Goal: Task Accomplishment & Management: Complete application form

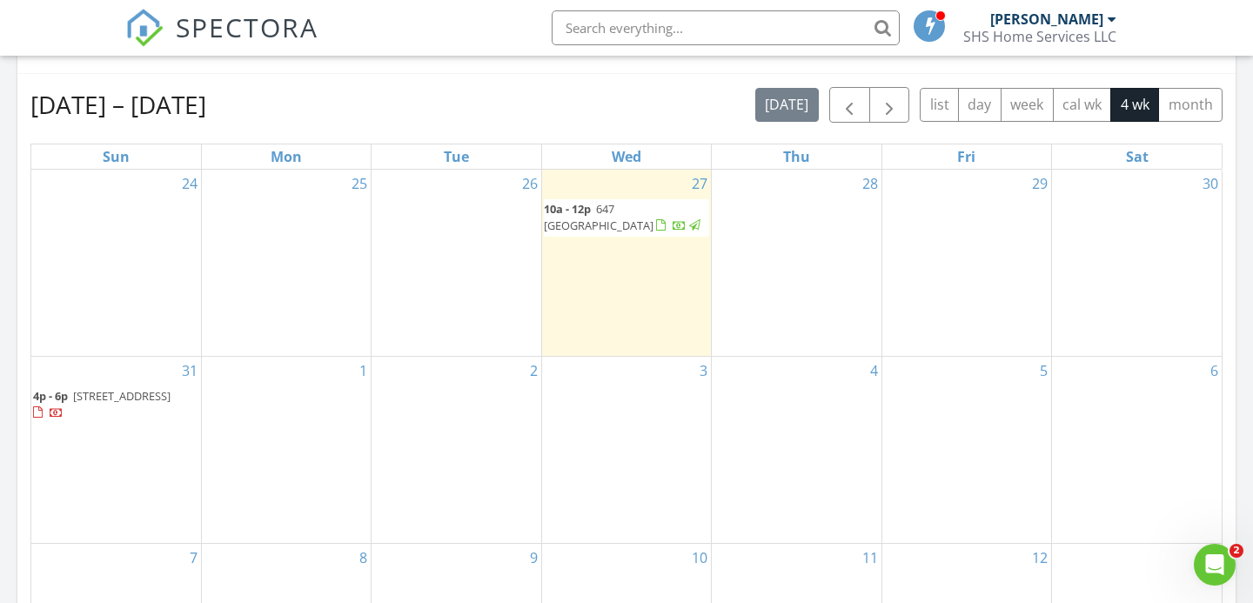
scroll to position [717, 0]
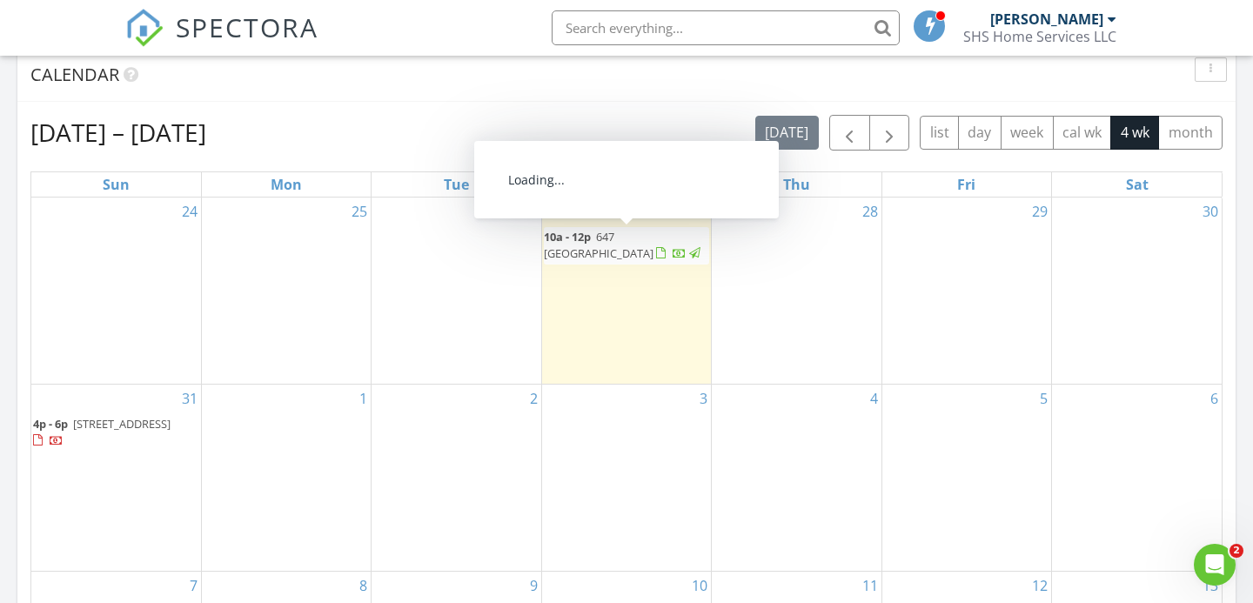
click at [776, 286] on div "28" at bounding box center [796, 290] width 169 height 186
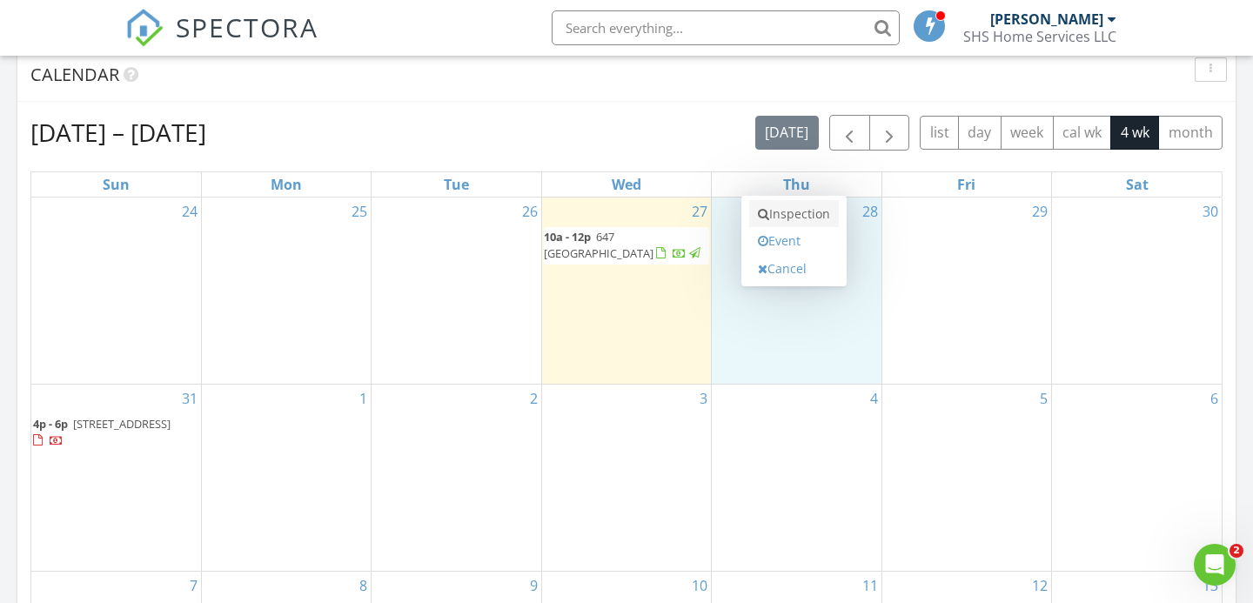
click at [786, 211] on link "Inspection" at bounding box center [794, 214] width 90 height 28
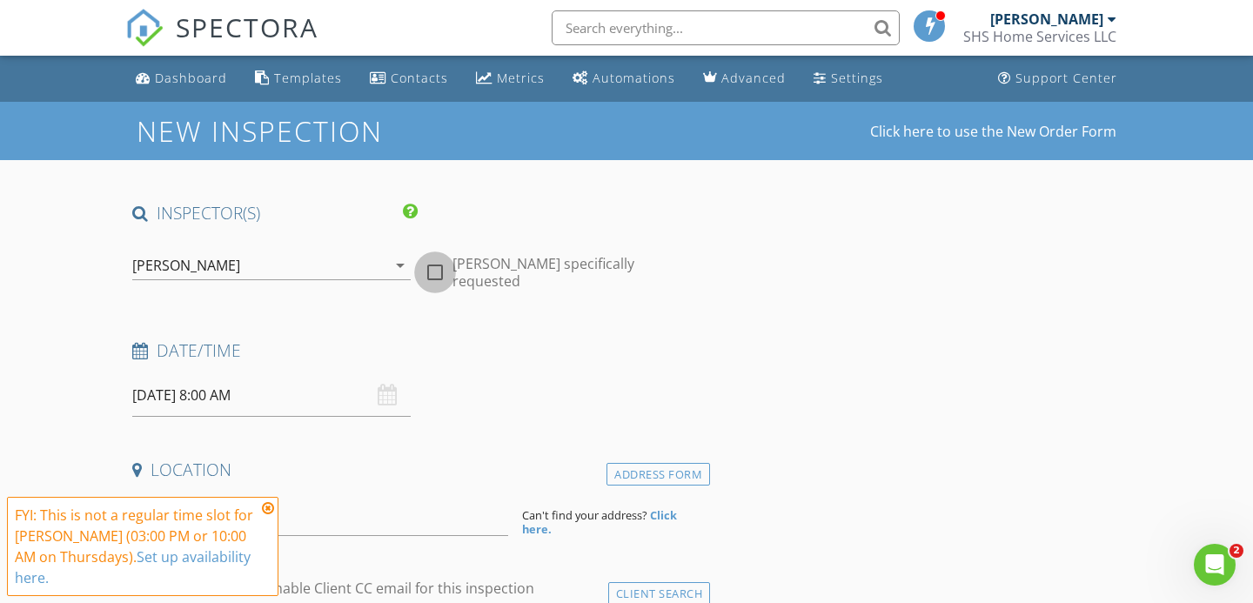
click at [436, 264] on div at bounding box center [435, 272] width 30 height 30
checkbox input "true"
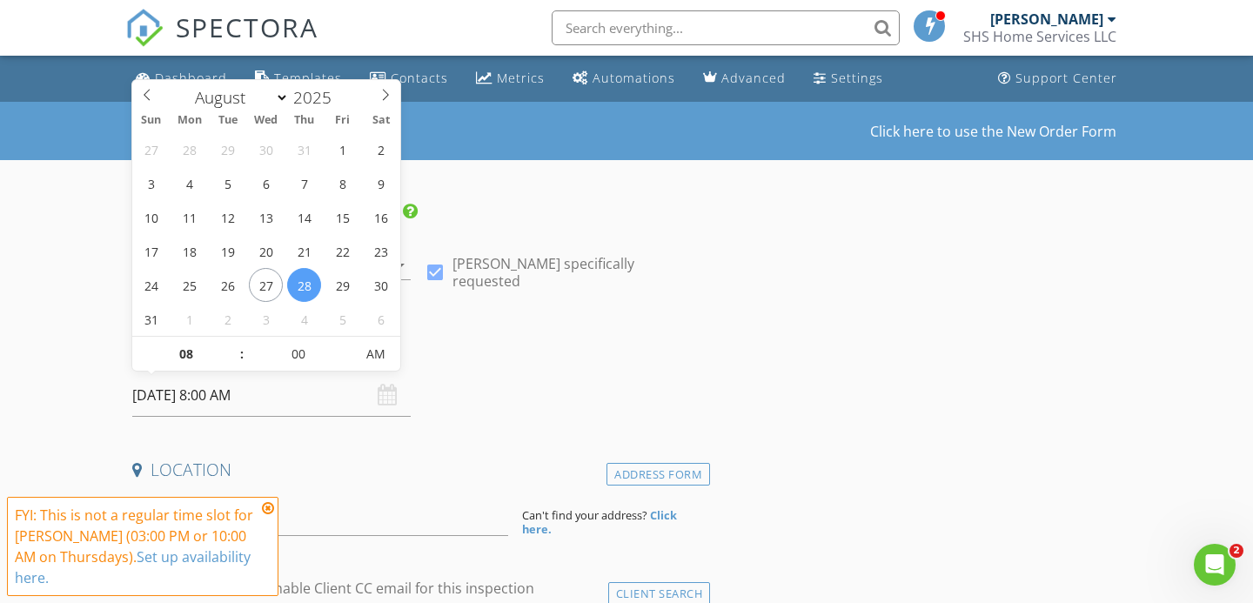
click at [307, 392] on input "08/28/2025 8:00 AM" at bounding box center [271, 395] width 278 height 43
type input "09"
type input "08/28/2025 9:00 AM"
click at [235, 344] on span at bounding box center [233, 345] width 12 height 17
type input "10"
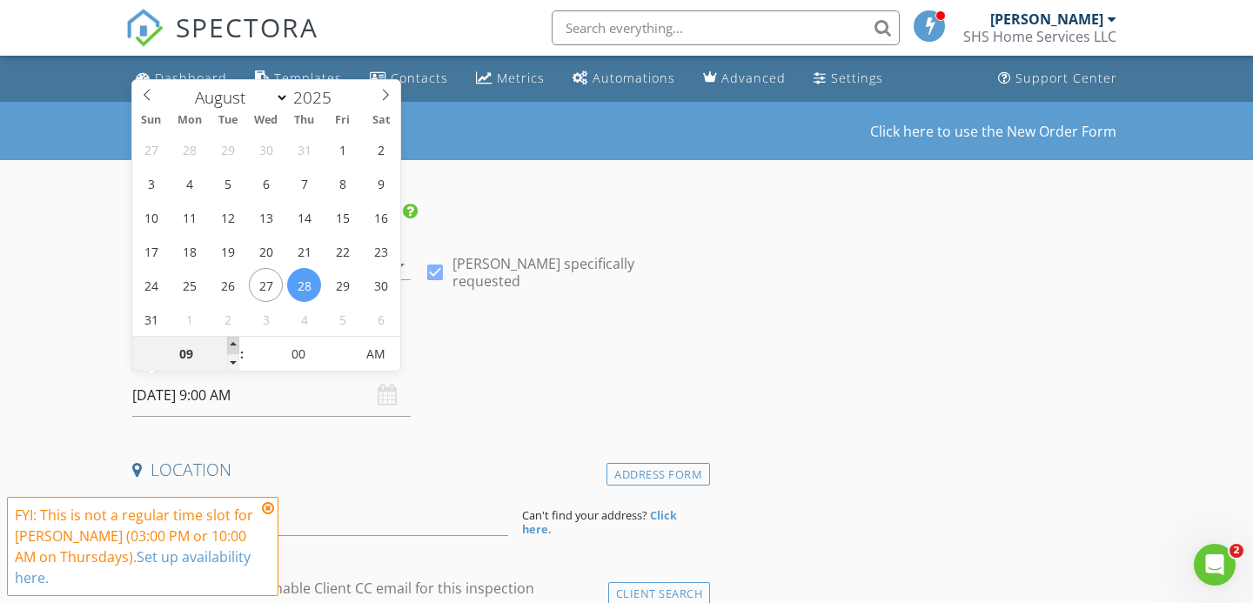
type input "08/28/2025 10:00 AM"
click at [235, 344] on span at bounding box center [233, 345] width 12 height 17
type input "11"
type input "08/28/2025 11:00 AM"
click at [235, 344] on span at bounding box center [233, 345] width 12 height 17
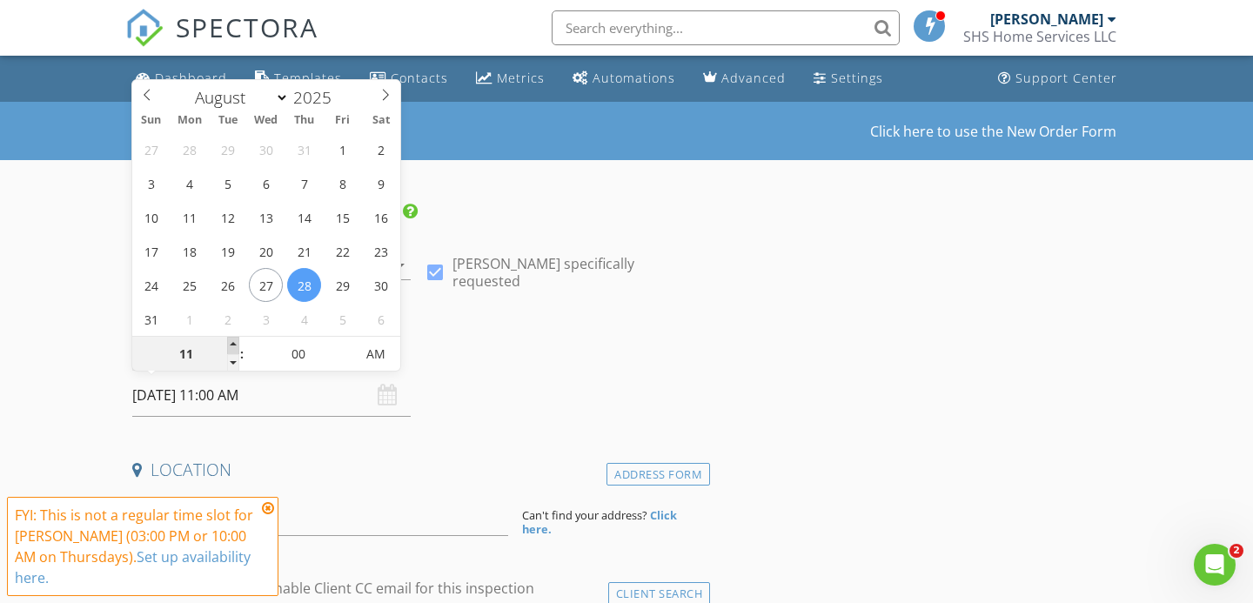
type input "12"
type input "08/28/2025 12:00 PM"
click at [235, 344] on span at bounding box center [233, 345] width 12 height 17
type input "01"
type input "08/28/2025 1:00 PM"
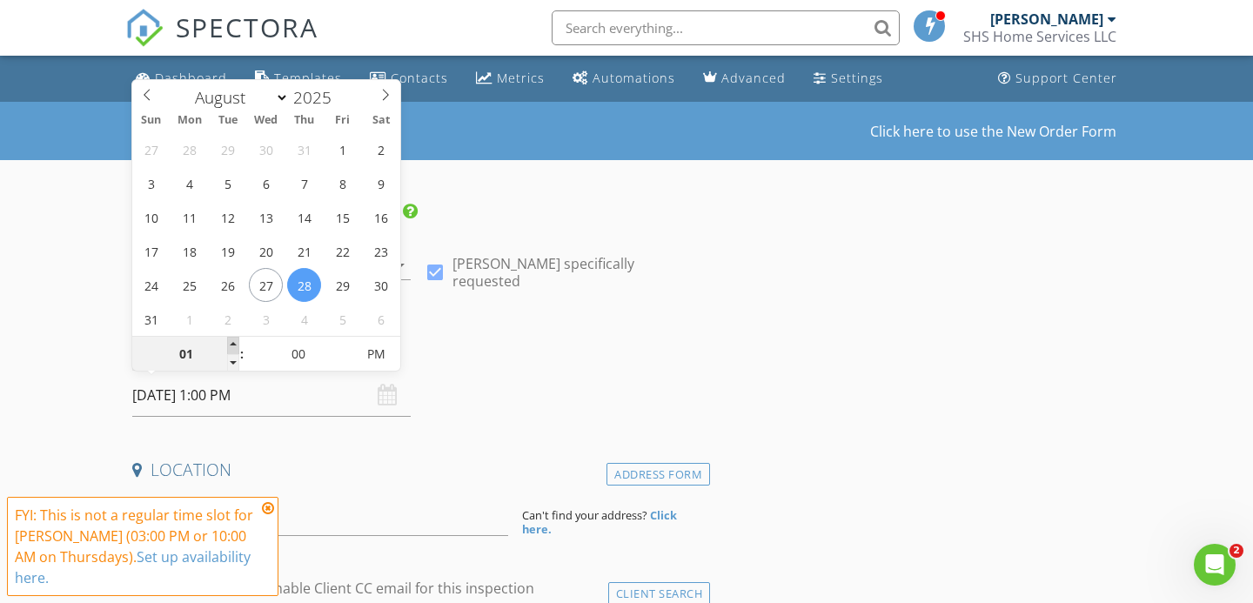
click at [235, 344] on span at bounding box center [233, 345] width 12 height 17
type input "02"
type input "08/28/2025 2:00 PM"
click at [235, 344] on span at bounding box center [233, 345] width 12 height 17
type input "03"
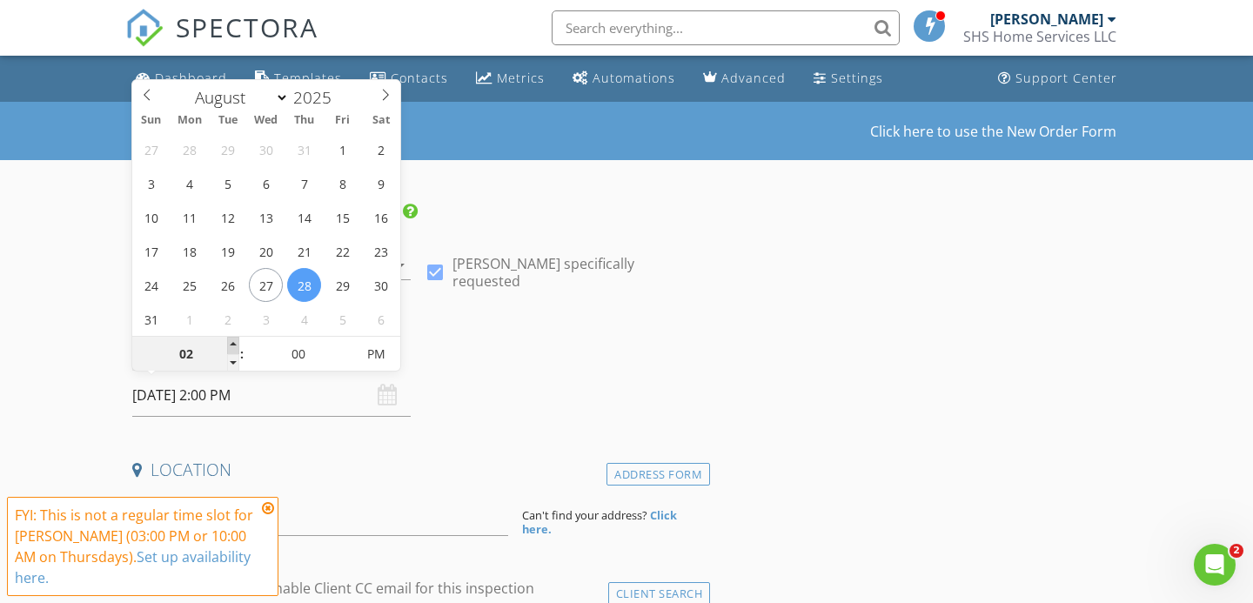
type input "08/28/2025 3:00 PM"
click at [235, 344] on span at bounding box center [233, 345] width 12 height 17
type input "04"
type input "08/28/2025 4:00 PM"
click at [235, 344] on span at bounding box center [233, 345] width 12 height 17
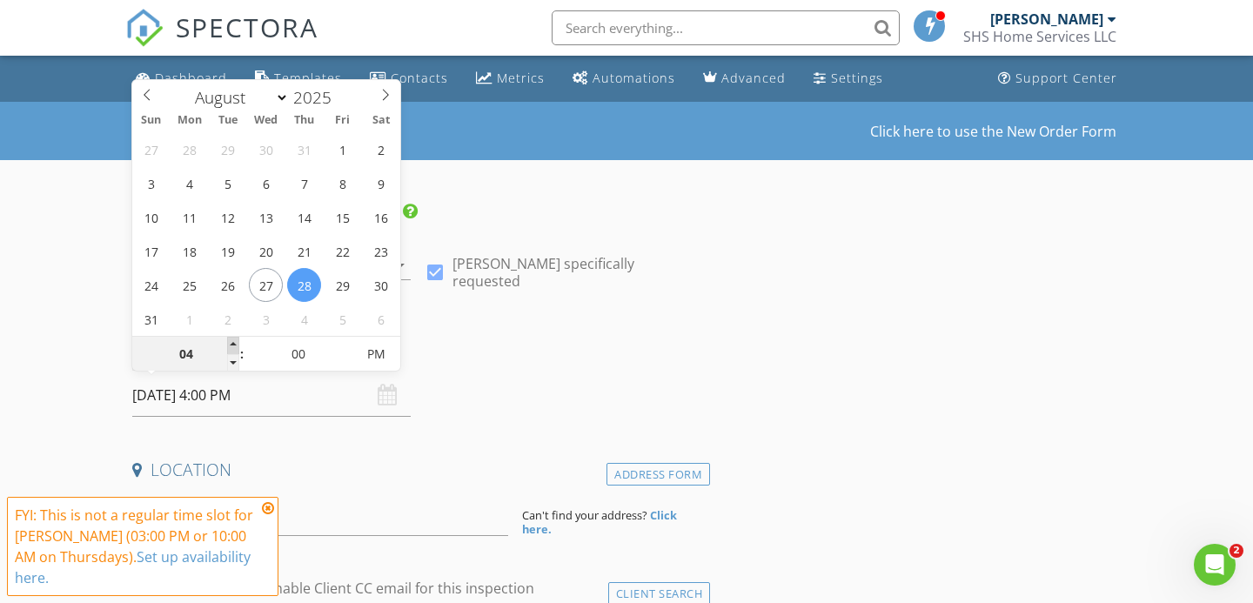
type input "05"
type input "[DATE] 5:00 PM"
click at [233, 342] on span at bounding box center [233, 345] width 12 height 17
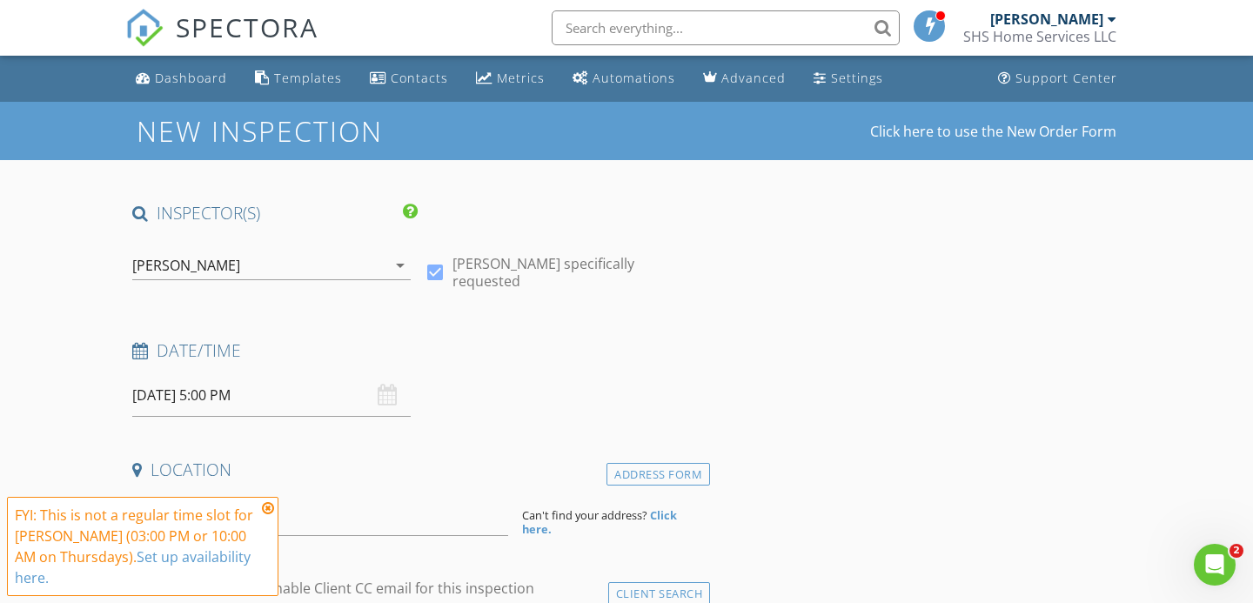
click at [447, 347] on h4 "Date/Time" at bounding box center [417, 350] width 571 height 23
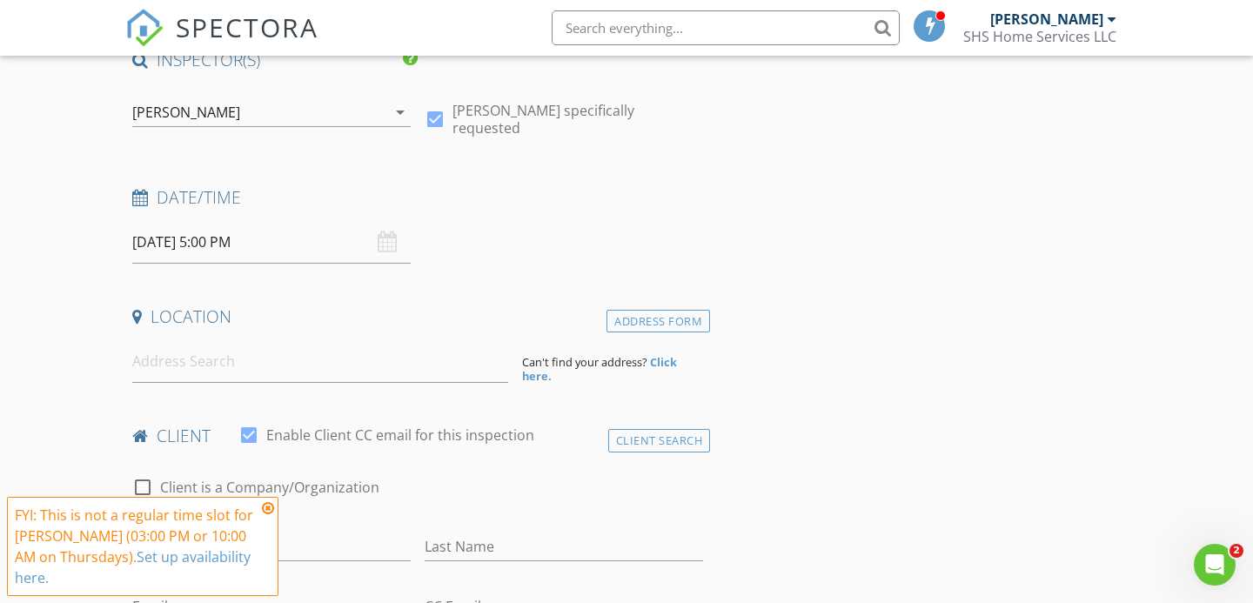
scroll to position [177, 0]
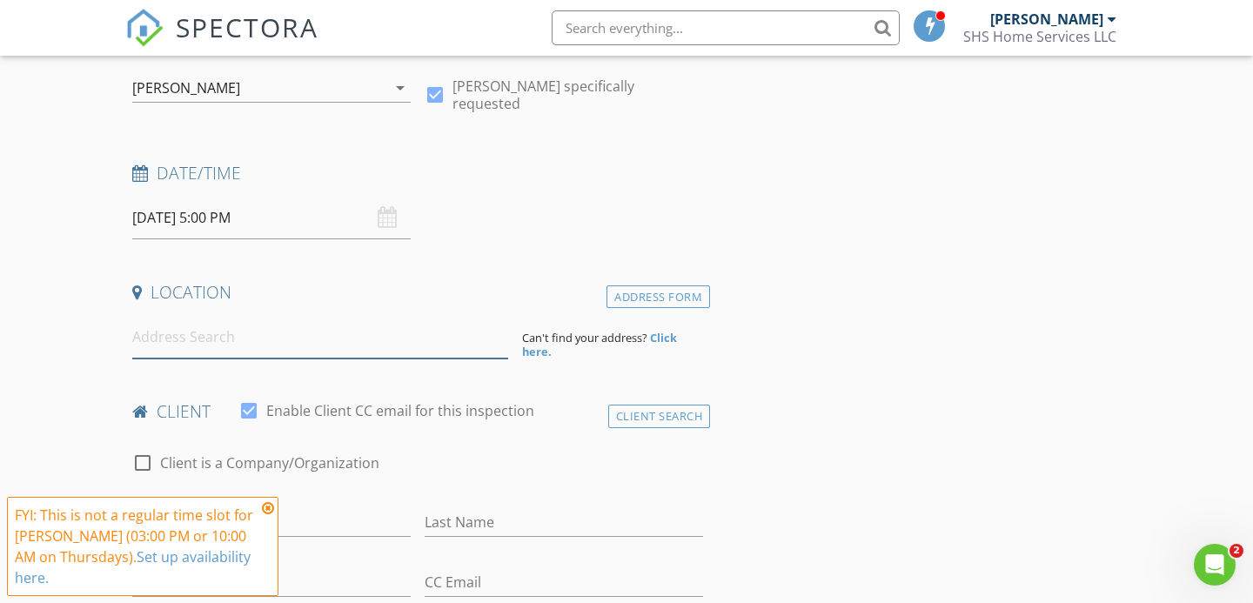
click at [224, 334] on input at bounding box center [320, 337] width 376 height 43
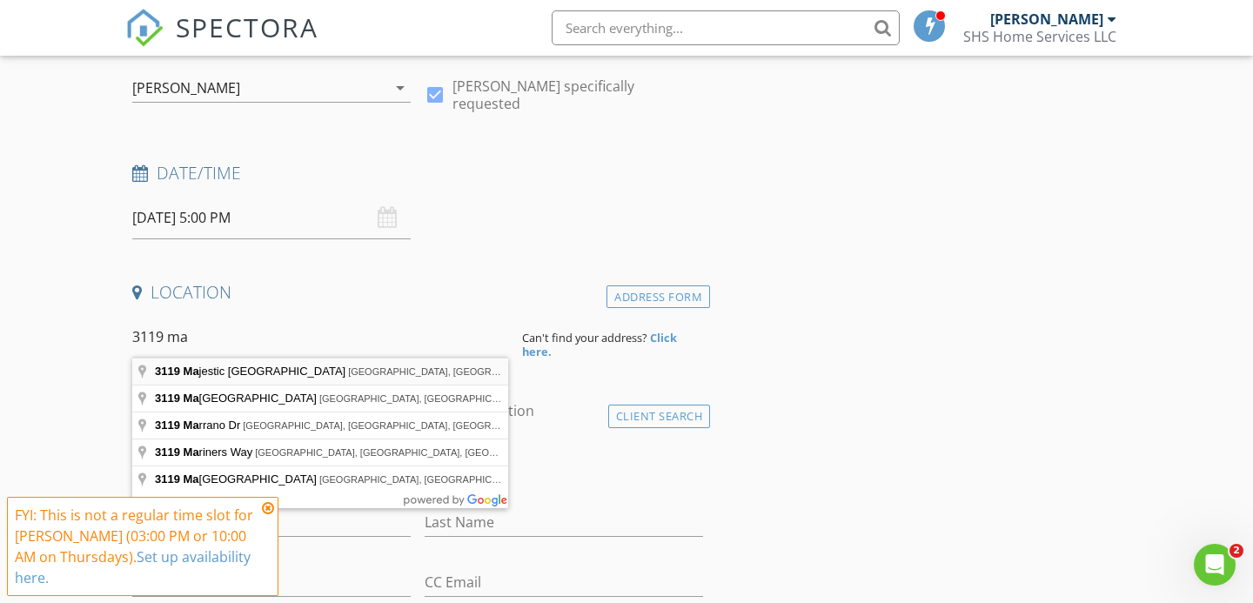
type input "3119 Majestic Oaks Lane, Green Cove Springs, FL, USA"
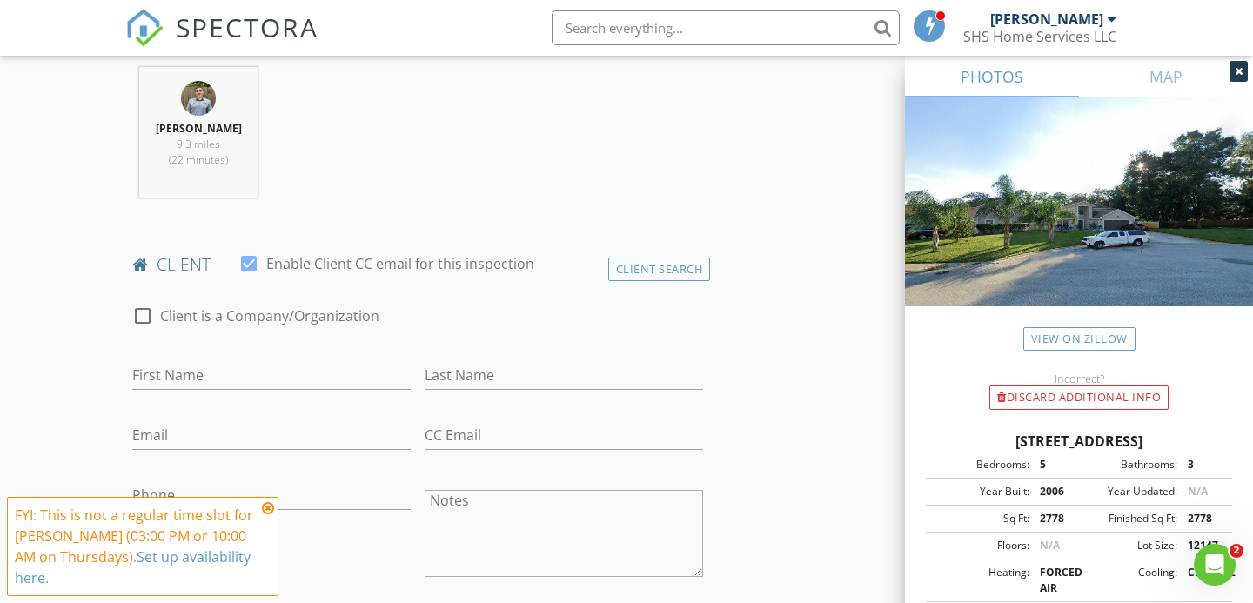
scroll to position [745, 0]
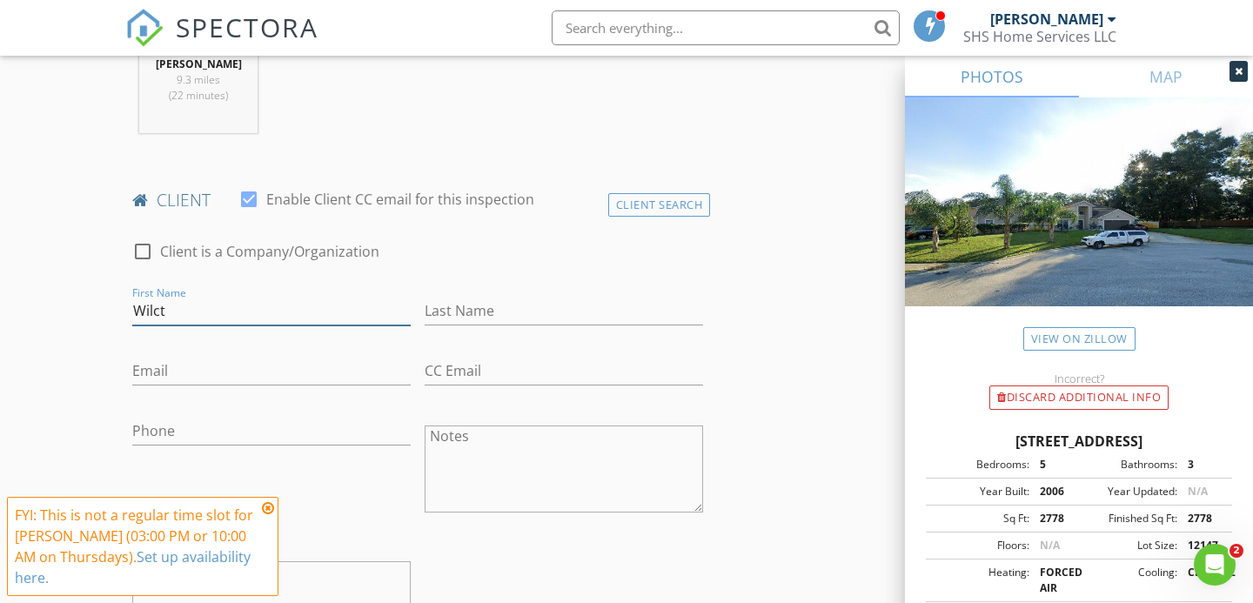
type input "Wilct"
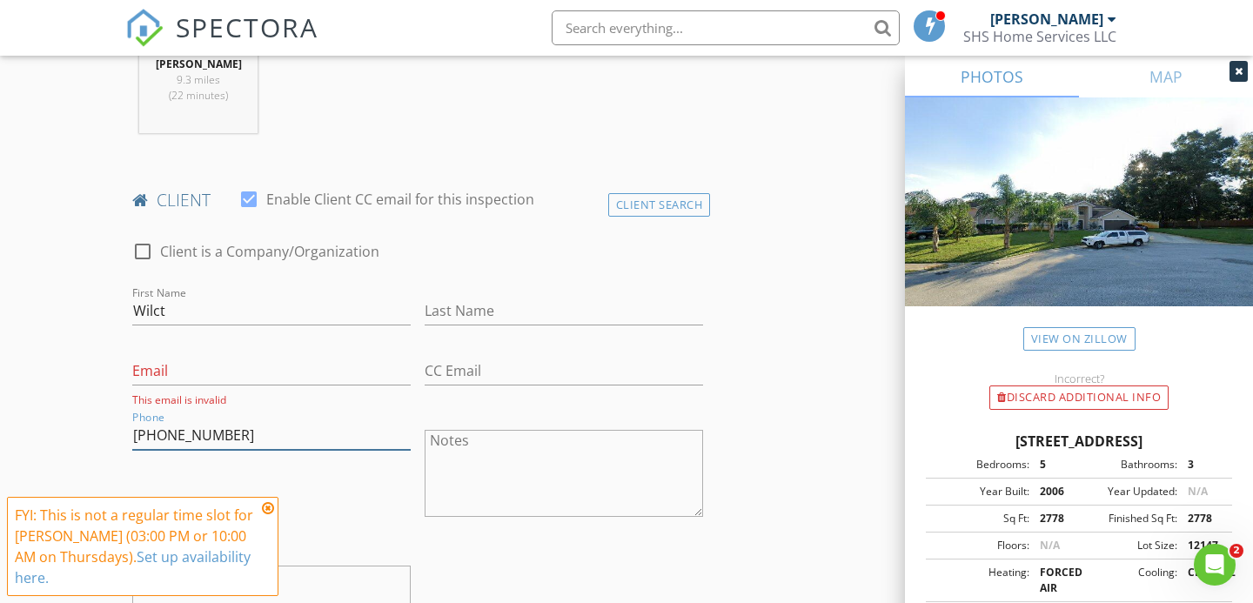
type input "[PHONE_NUMBER]"
click at [164, 369] on input "Email" at bounding box center [271, 371] width 278 height 29
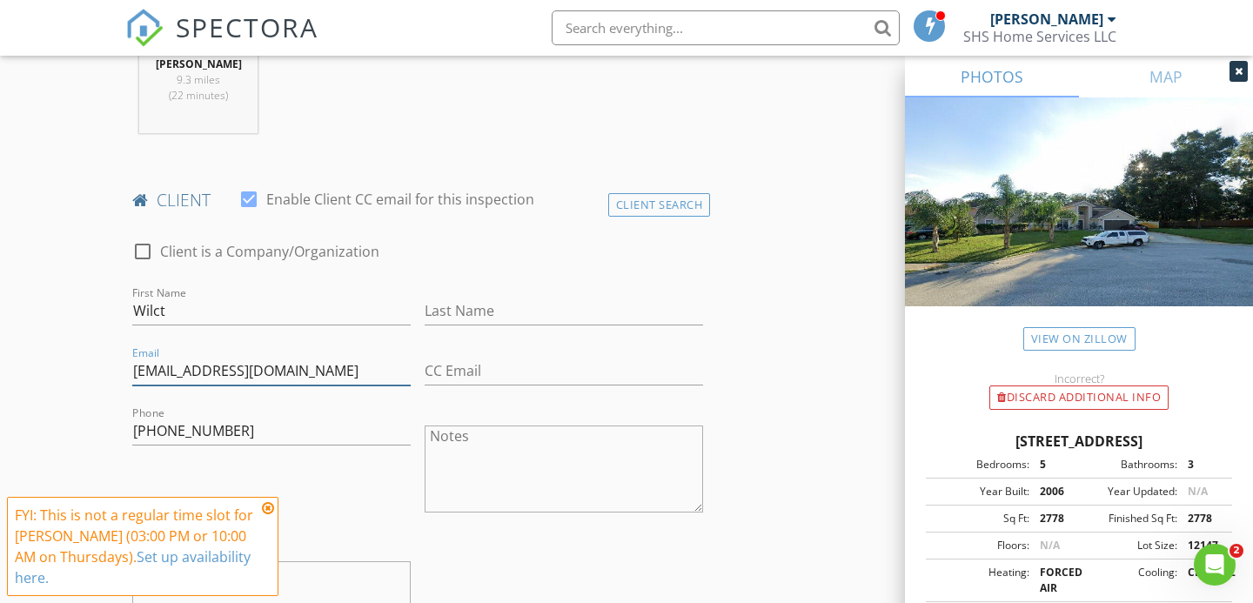
type input "[EMAIL_ADDRESS][DOMAIN_NAME]"
click at [267, 509] on icon at bounding box center [268, 508] width 12 height 14
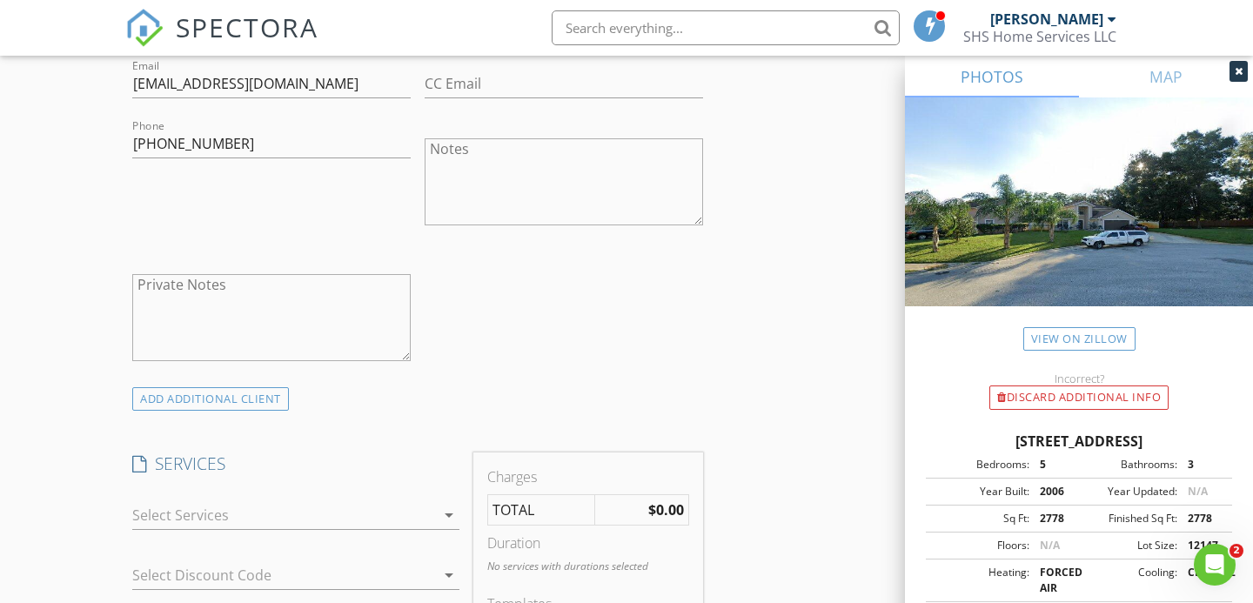
scroll to position [1033, 0]
click at [237, 517] on div at bounding box center [283, 514] width 303 height 28
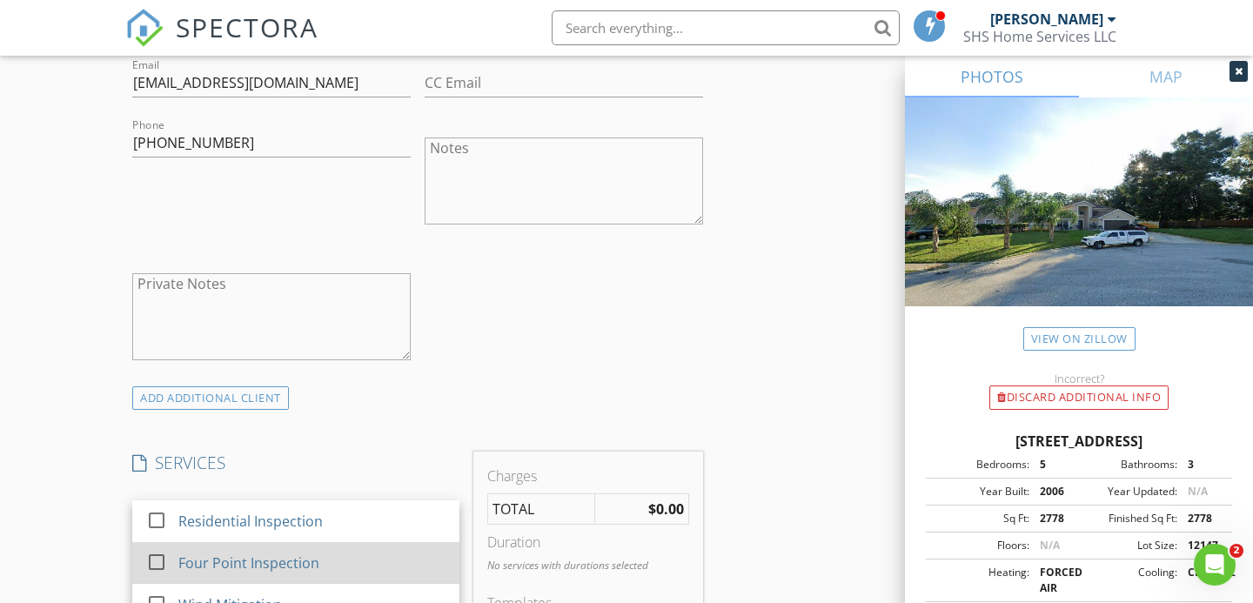
click at [159, 555] on div at bounding box center [157, 562] width 30 height 30
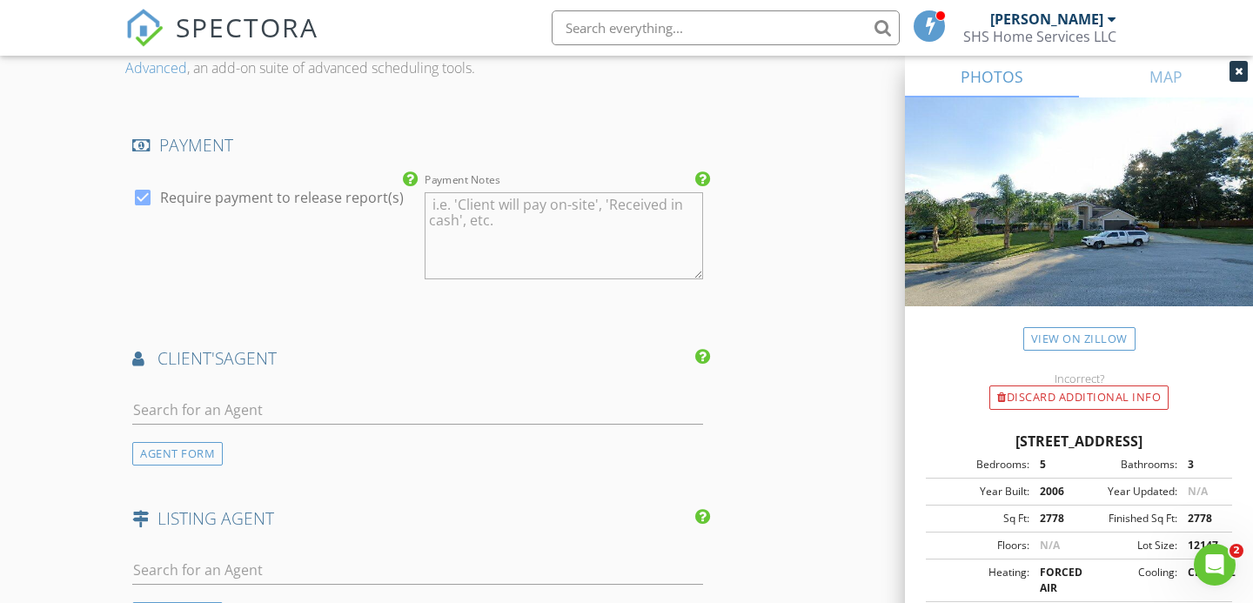
scroll to position [1886, 0]
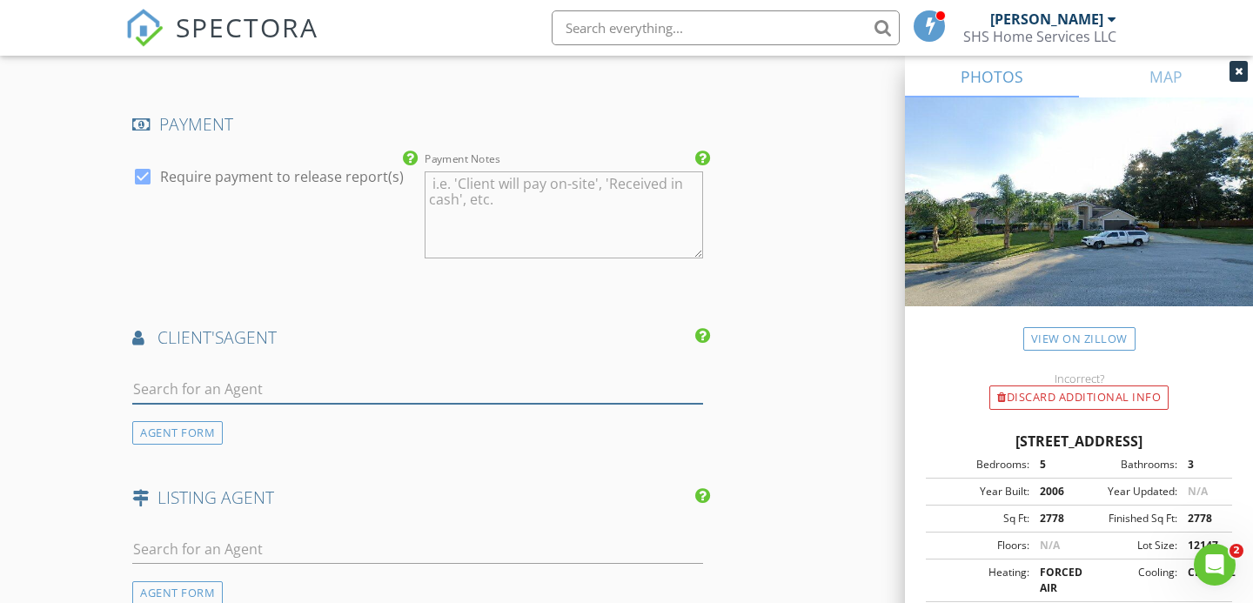
click at [189, 376] on input "text" at bounding box center [417, 389] width 571 height 29
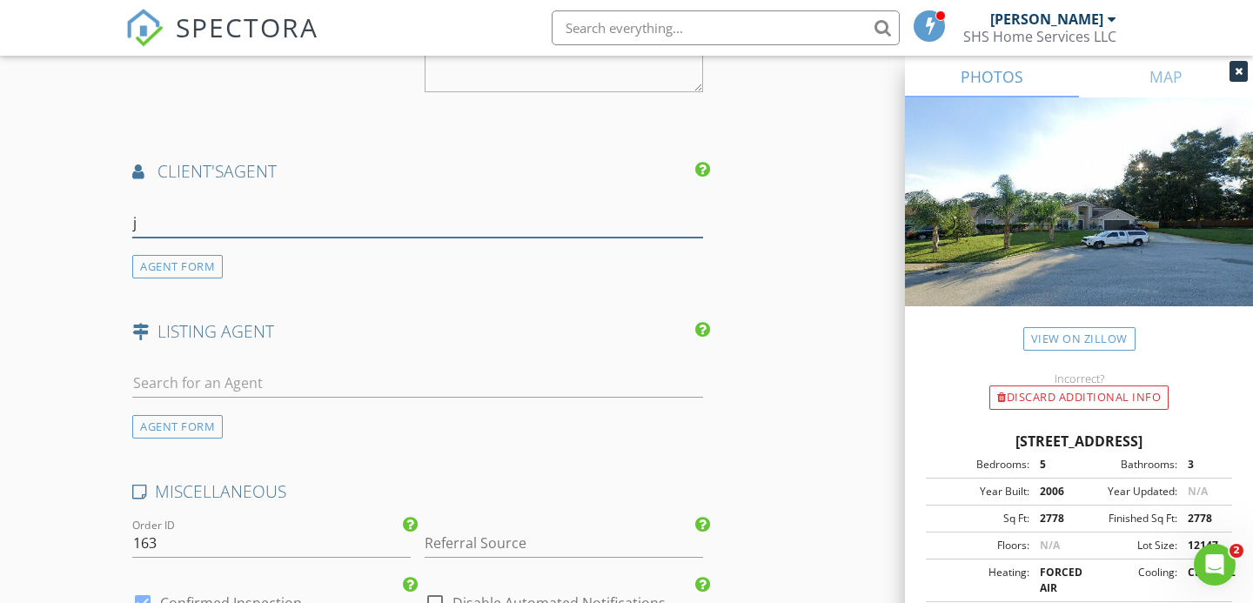
scroll to position [2055, 0]
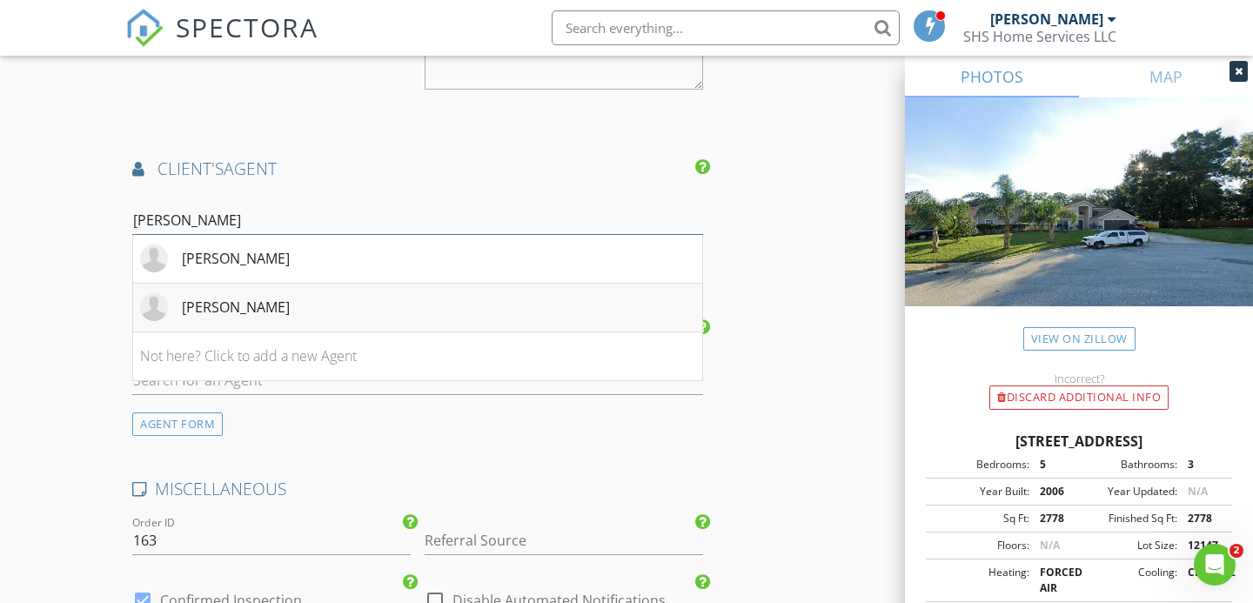
type input "jas"
click at [204, 307] on div "[PERSON_NAME]" at bounding box center [236, 307] width 108 height 21
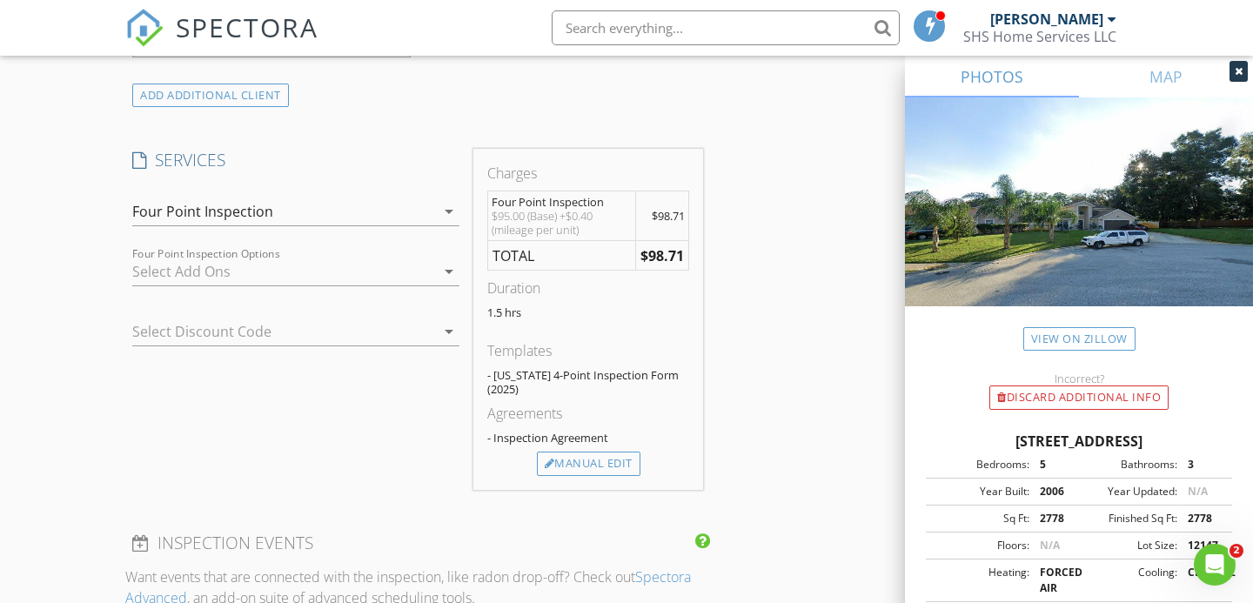
scroll to position [1357, 0]
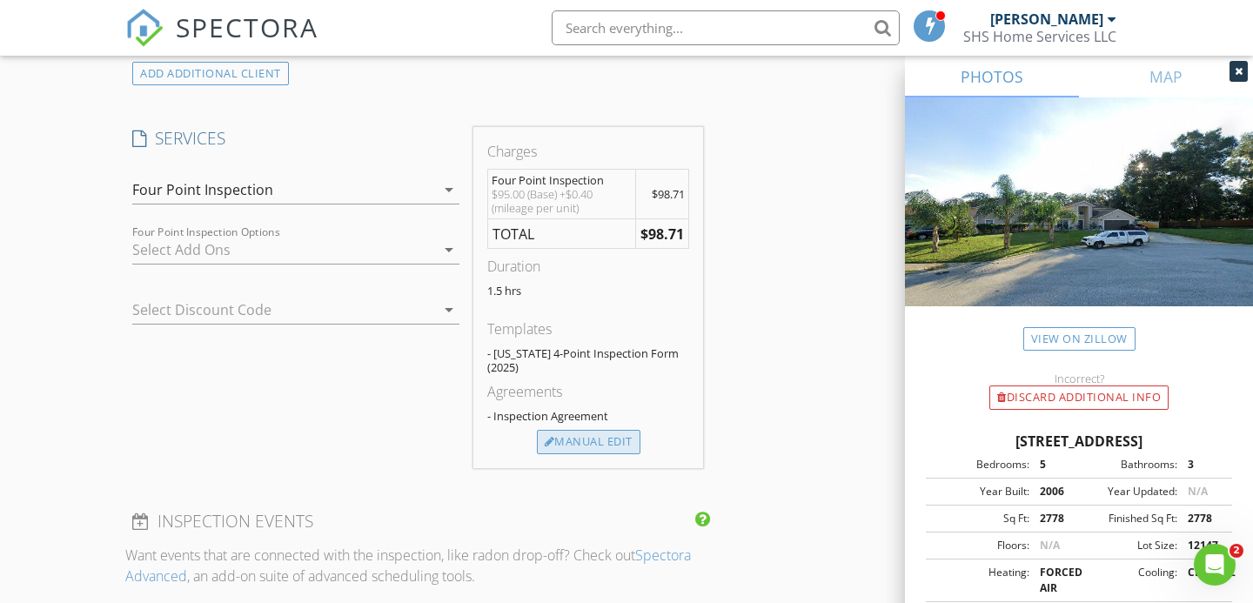
click at [588, 444] on div "Manual Edit" at bounding box center [589, 442] width 104 height 24
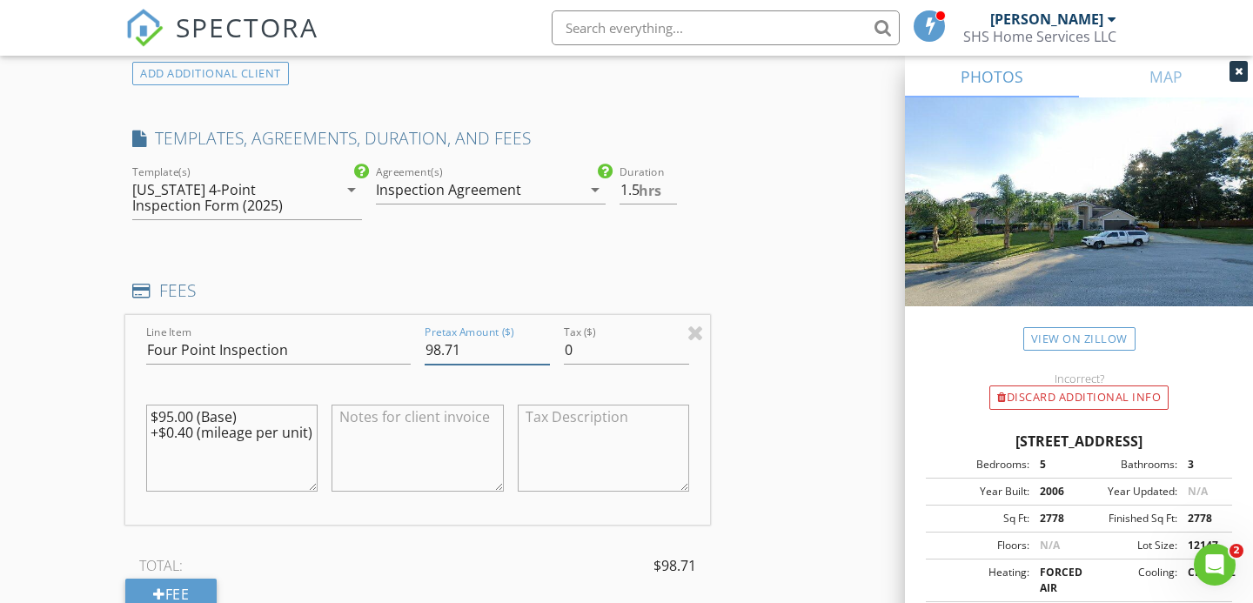
click at [505, 347] on input "98.71" at bounding box center [487, 350] width 125 height 29
type input "99"
click at [766, 351] on div "INSPECTOR(S) check_box Joshua Warren PRIMARY Joshua Warren arrow_drop_down chec…" at bounding box center [626, 602] width 1002 height 3514
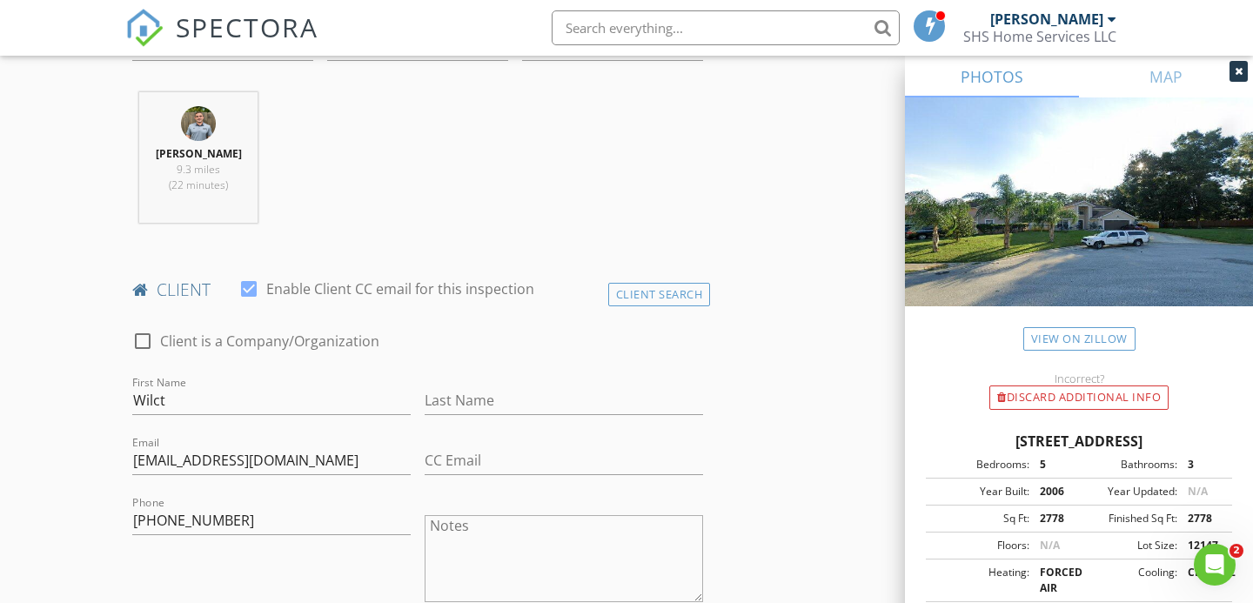
scroll to position [659, 0]
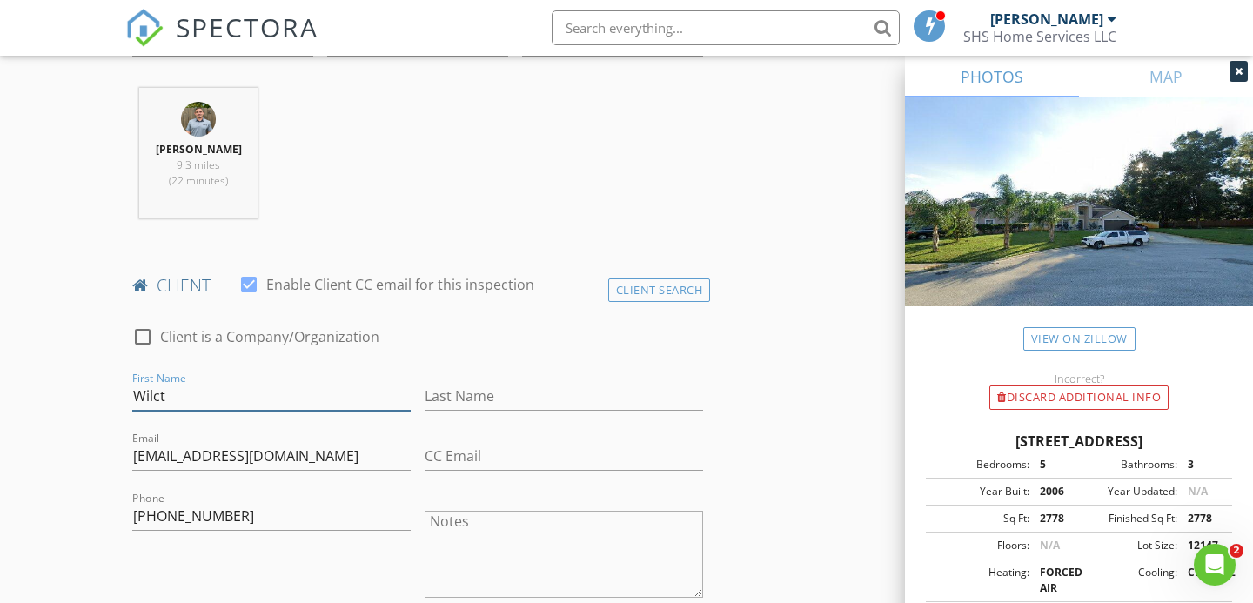
click at [197, 395] on input "Wilct" at bounding box center [271, 396] width 278 height 29
paste input "Benjamiin"
type input "Benjamiin"
paste input "Wilckenson"
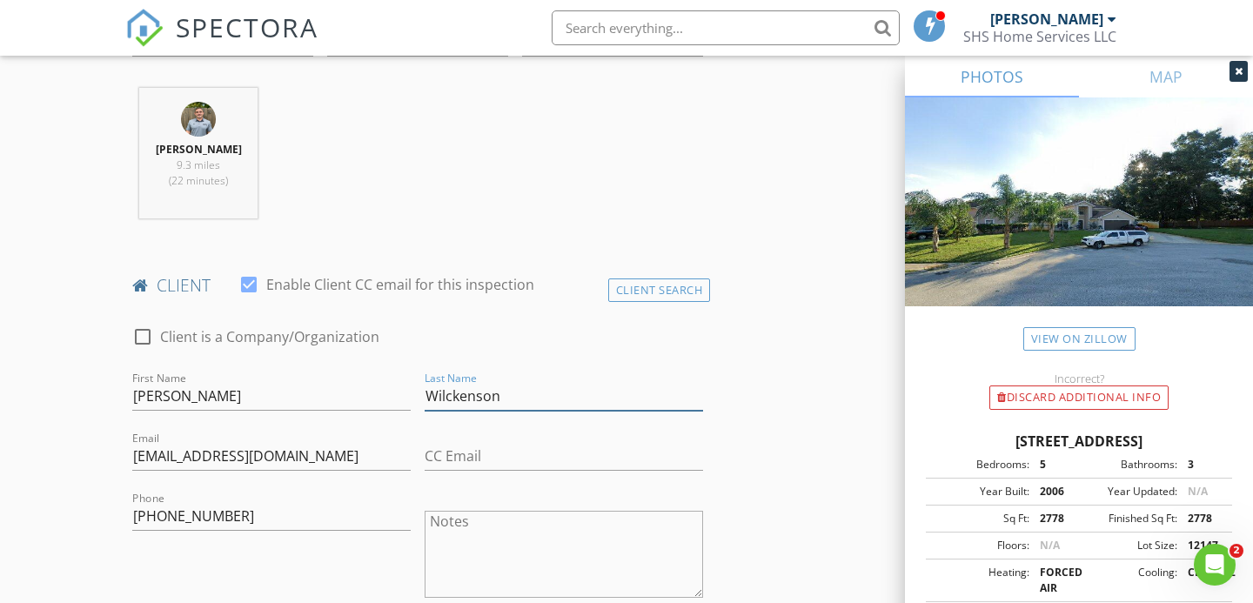
type input "Wilckenson"
click at [193, 454] on input "[EMAIL_ADDRESS][DOMAIN_NAME]" at bounding box center [271, 456] width 278 height 29
type input "[EMAIL_ADDRESS][DOMAIN_NAME]"
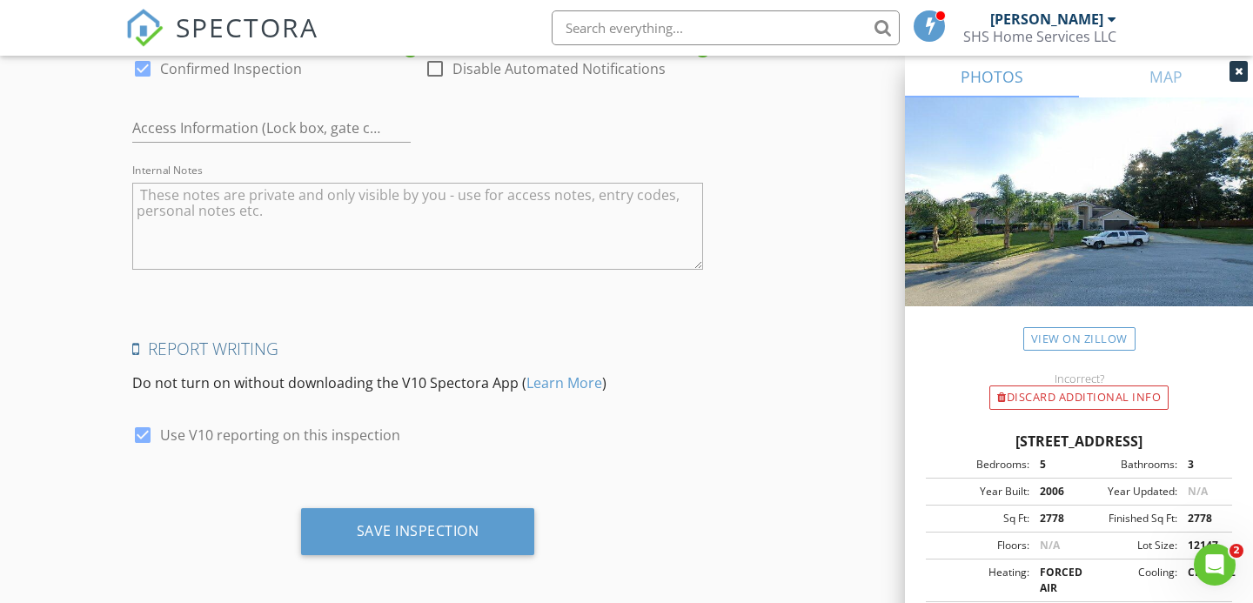
scroll to position [3147, 0]
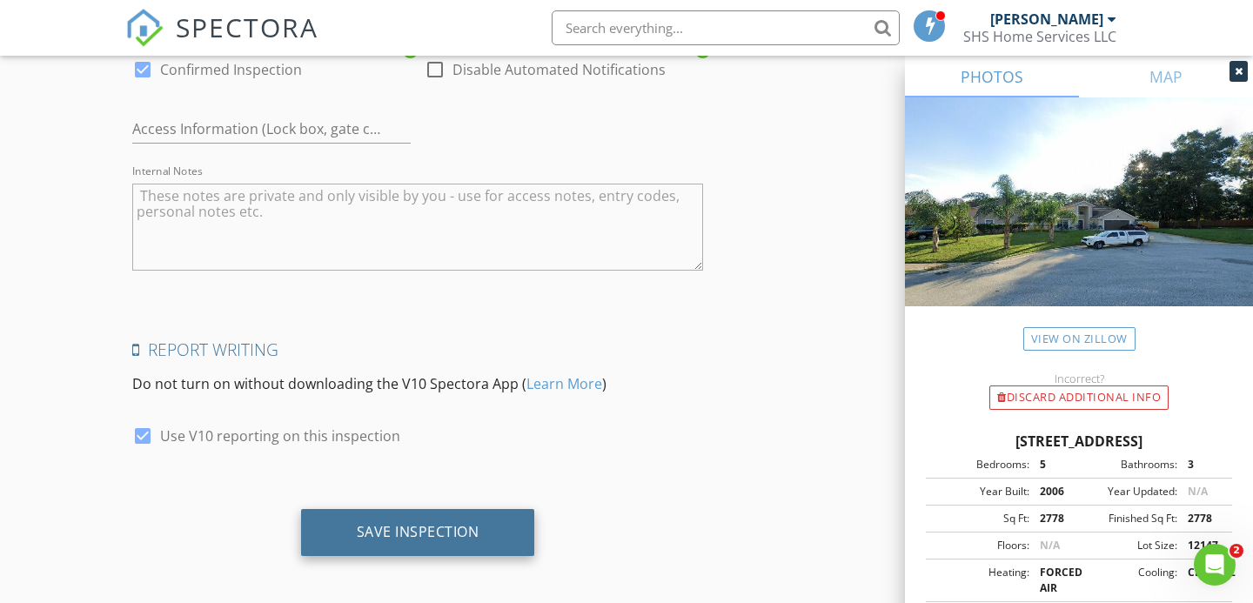
click at [445, 528] on div "Save Inspection" at bounding box center [418, 531] width 123 height 17
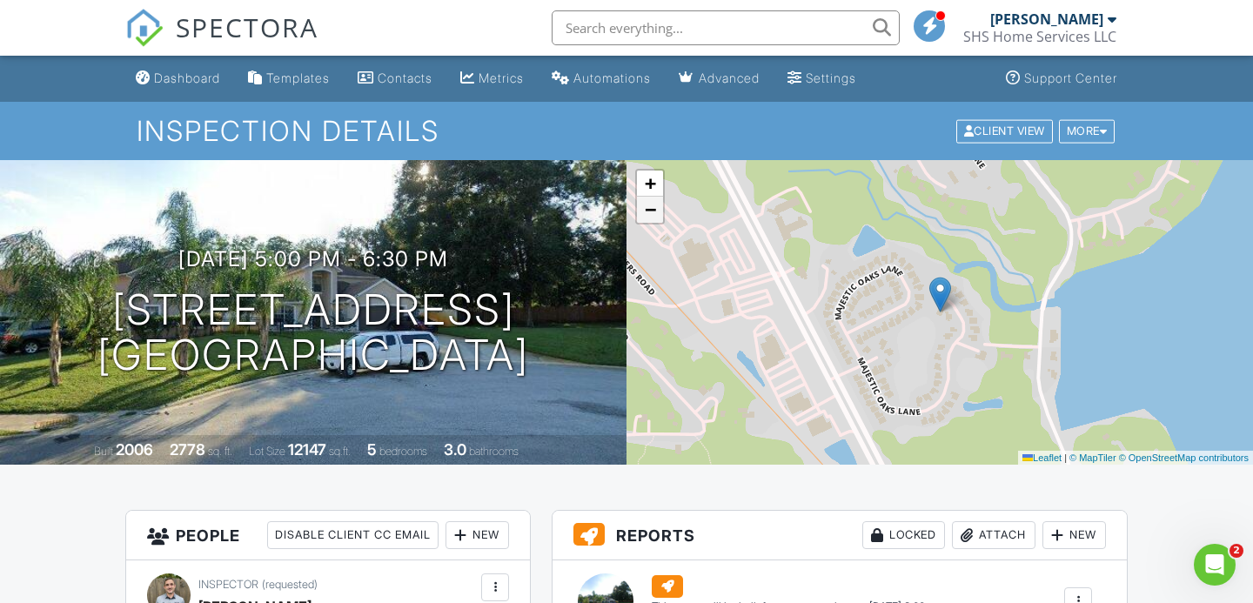
click at [653, 211] on span "−" at bounding box center [650, 209] width 11 height 22
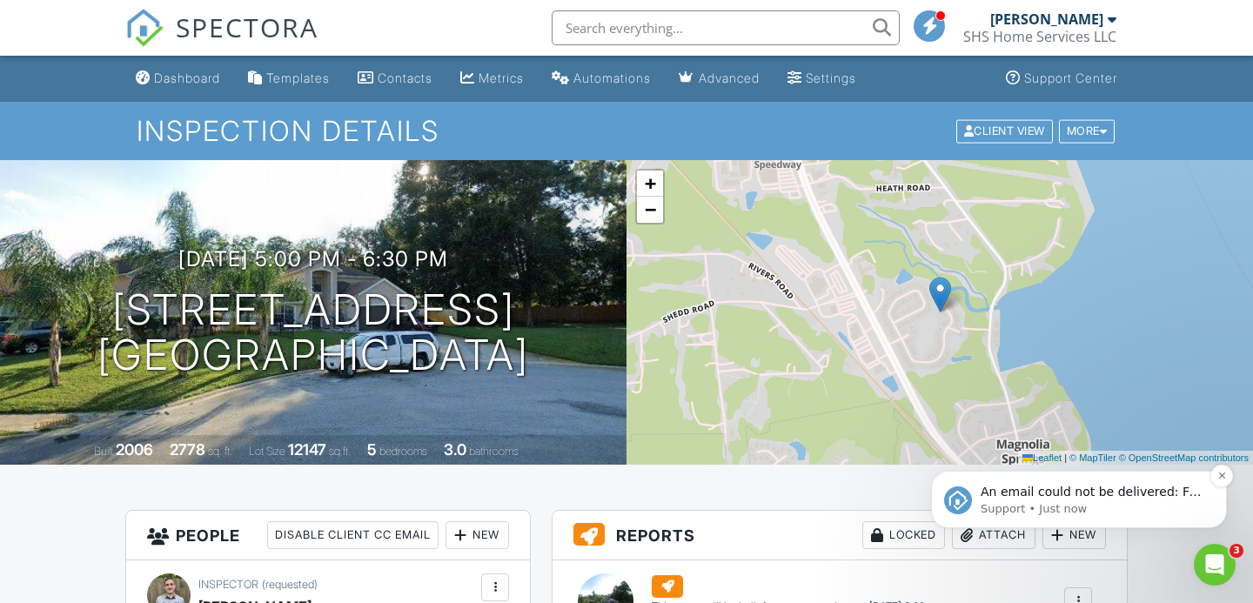
click at [1139, 498] on p "An email could not be delivered: For more information, view Why emails don't ge…" at bounding box center [1092, 492] width 224 height 17
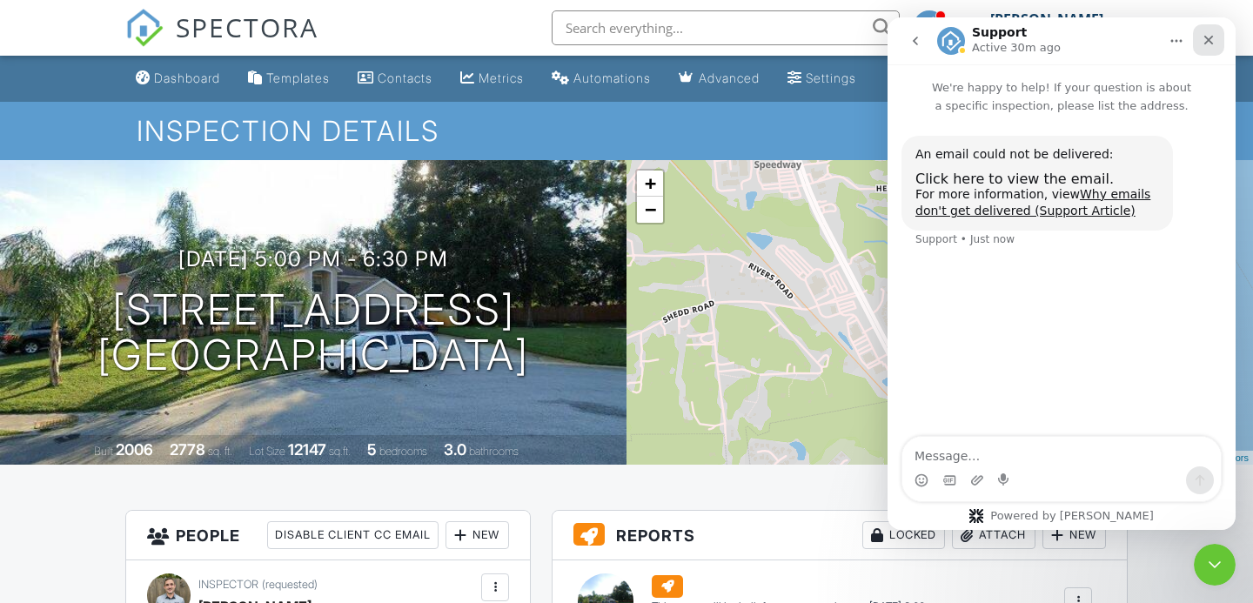
click at [1204, 38] on icon "Close" at bounding box center [1208, 40] width 14 height 14
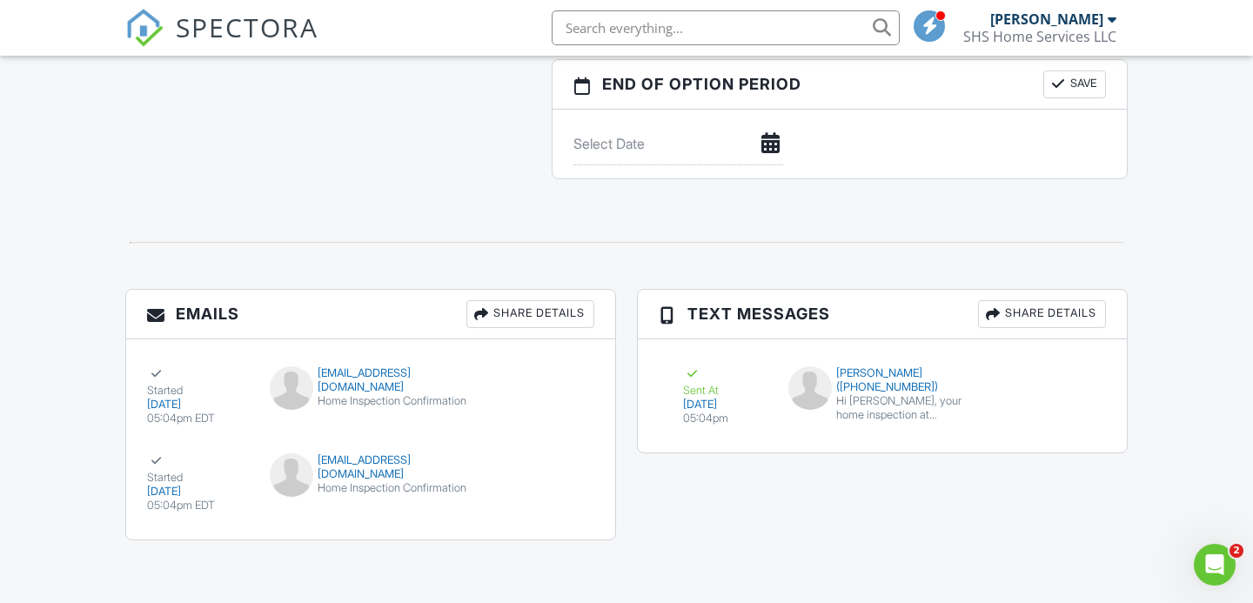
scroll to position [1767, 0]
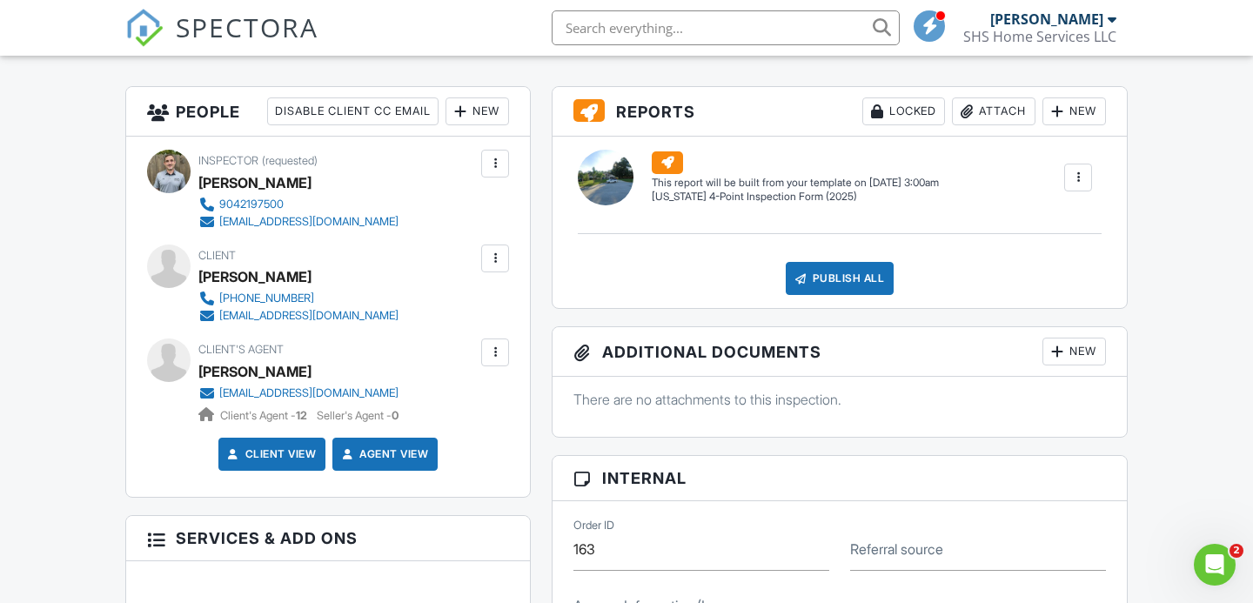
scroll to position [444, 0]
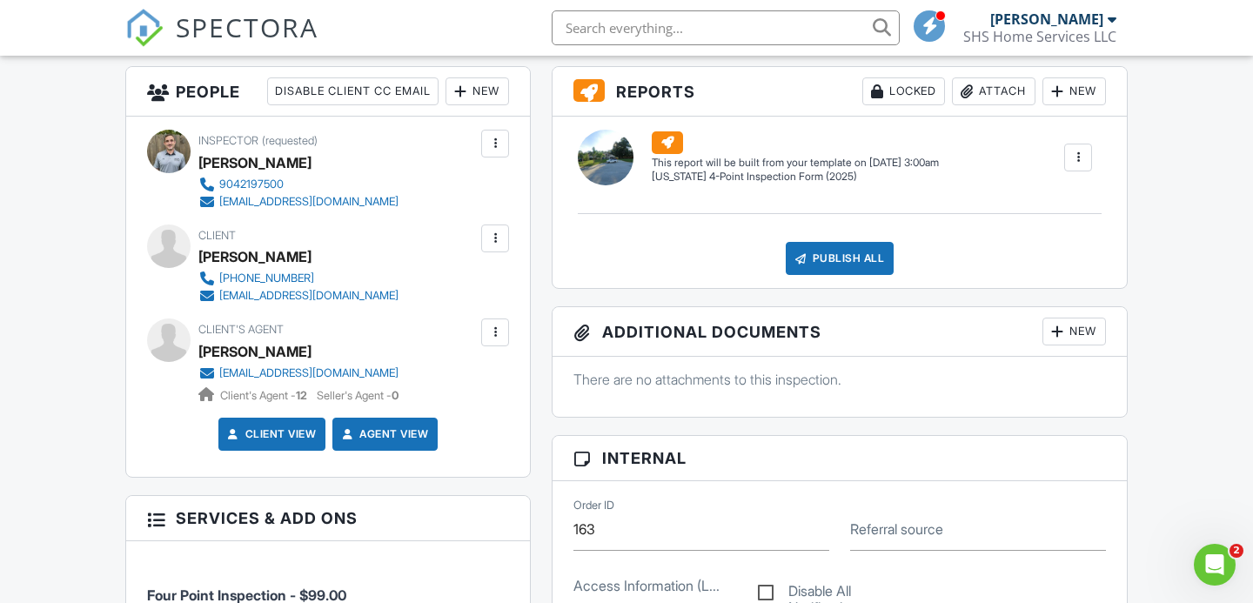
click at [498, 242] on div at bounding box center [494, 238] width 17 height 17
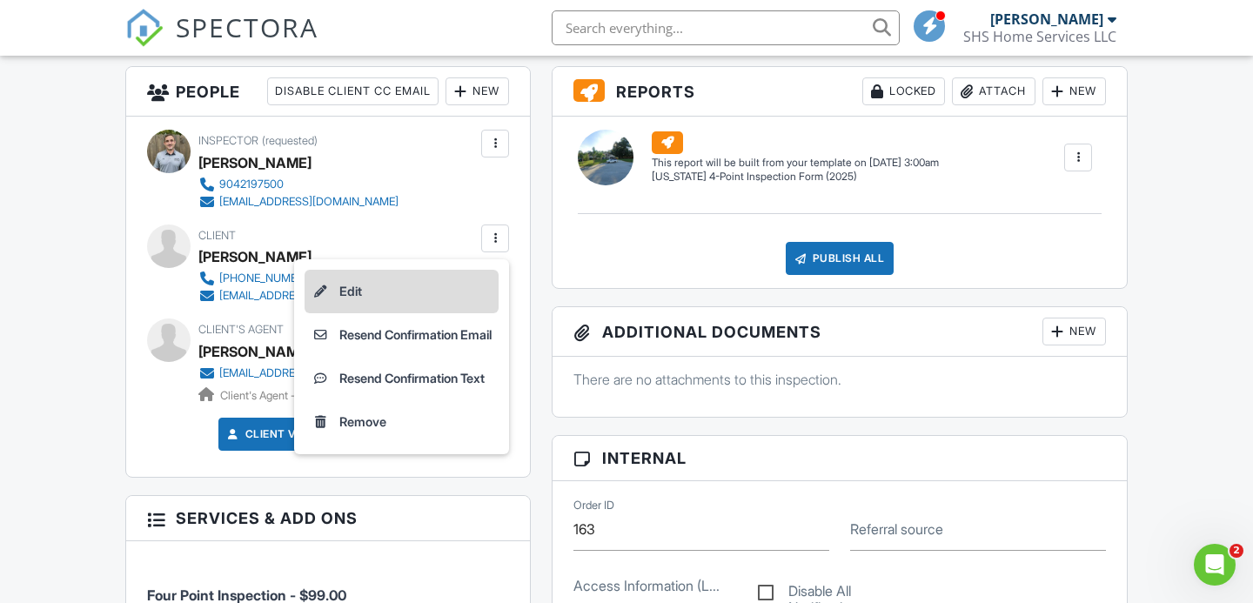
click at [380, 287] on li "Edit" at bounding box center [401, 291] width 194 height 43
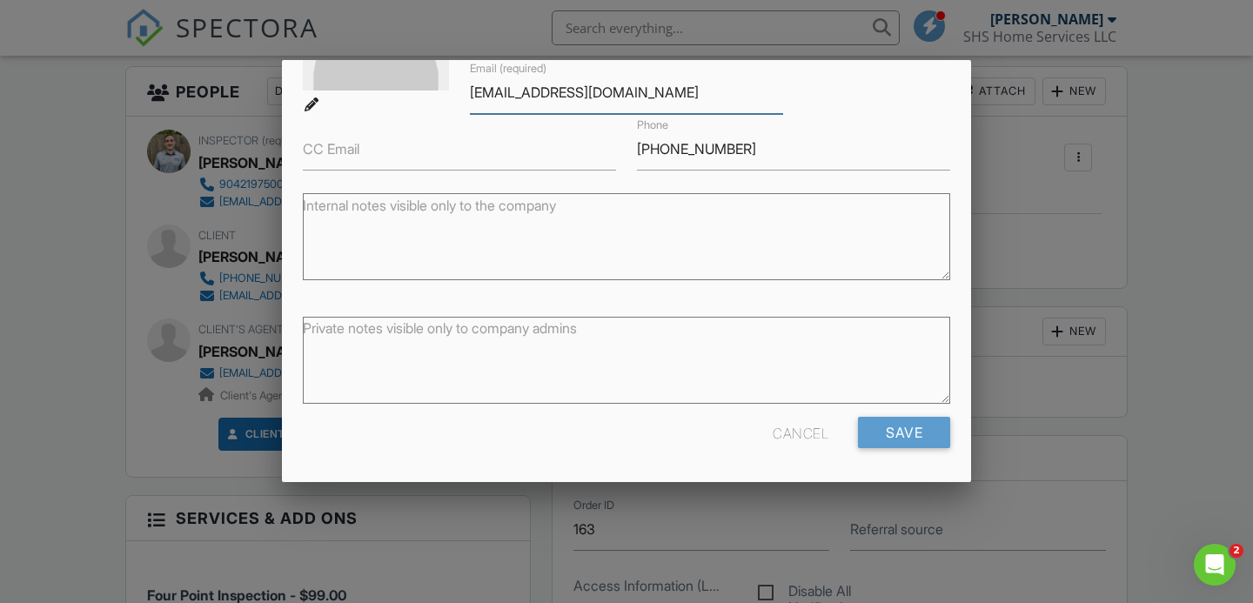
scroll to position [203, 0]
type input "[EMAIL_ADDRESS][DOMAIN_NAME]"
click at [889, 438] on input "Save" at bounding box center [904, 433] width 92 height 31
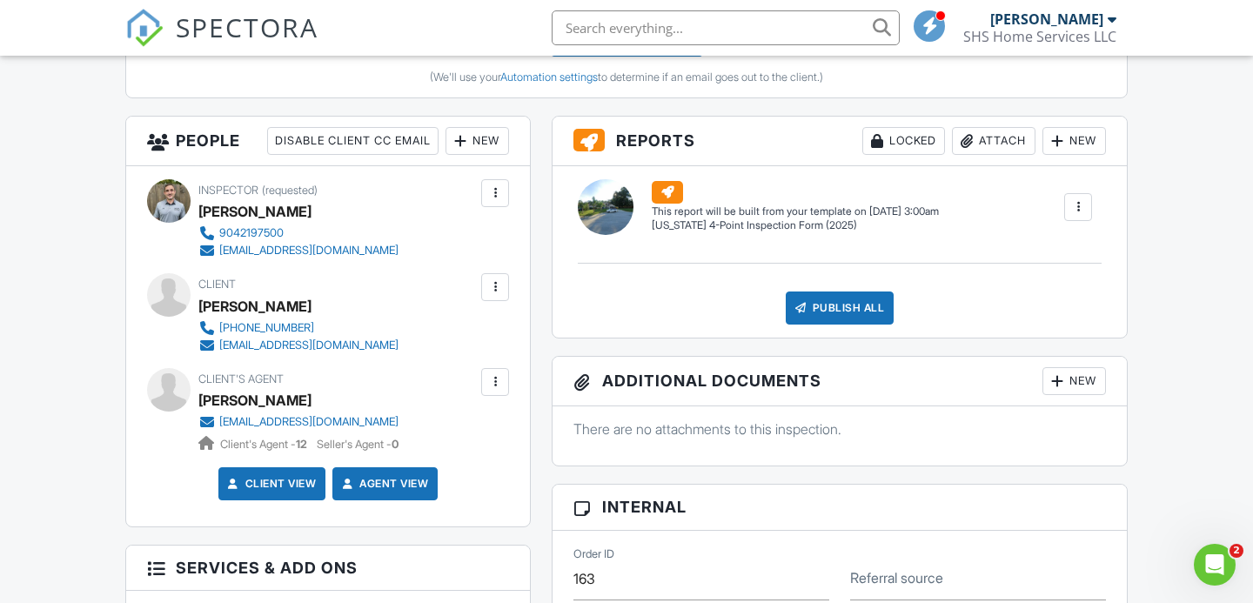
scroll to position [605, 0]
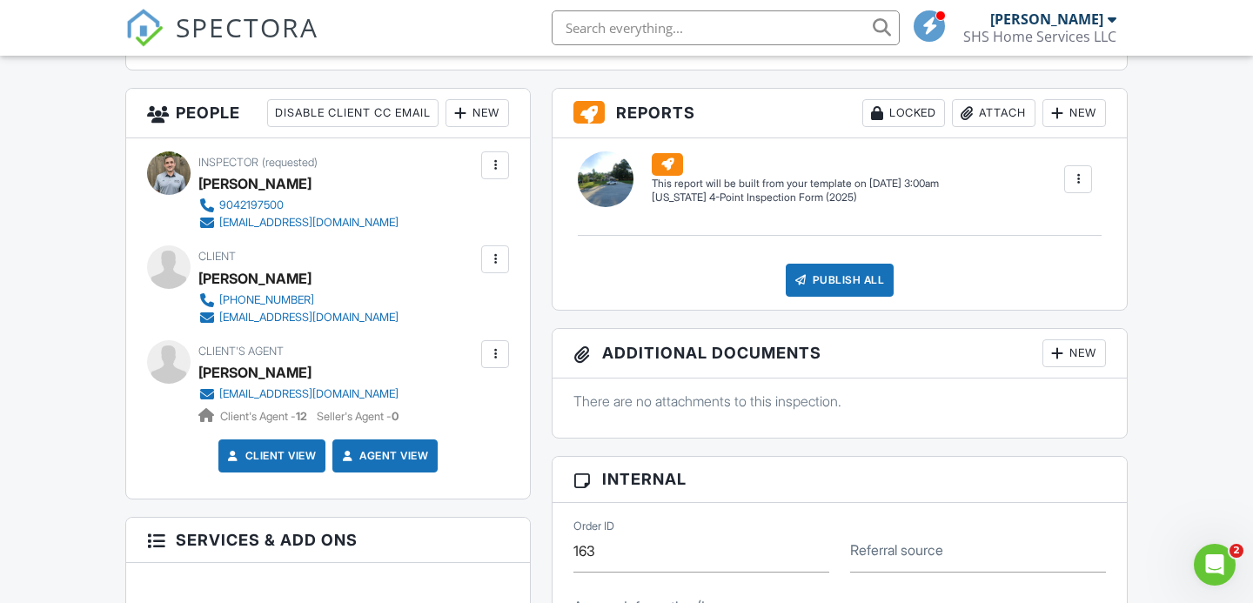
click at [496, 261] on div at bounding box center [494, 259] width 17 height 17
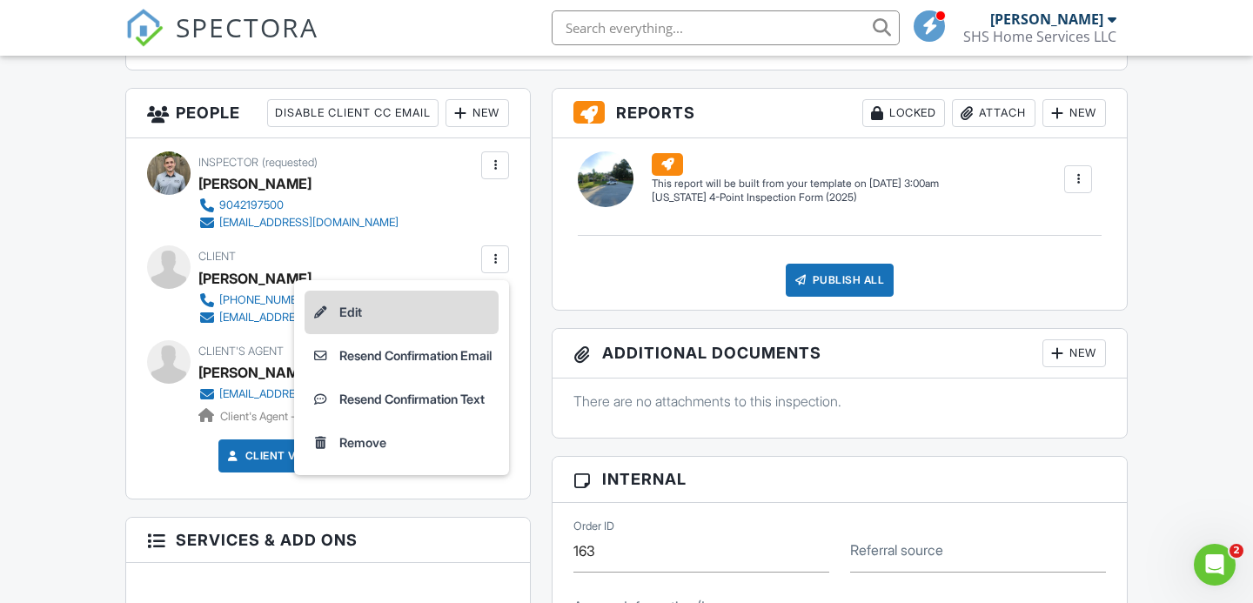
click at [345, 311] on li "Edit" at bounding box center [401, 312] width 194 height 43
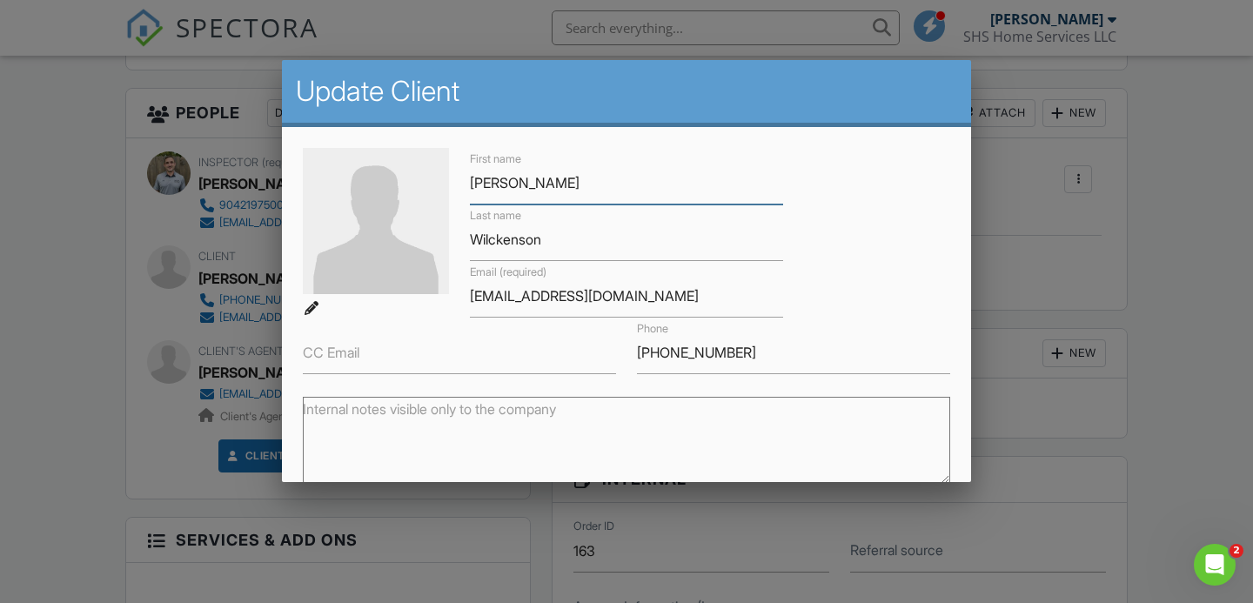
click at [525, 184] on input "Benjamiin" at bounding box center [626, 183] width 313 height 43
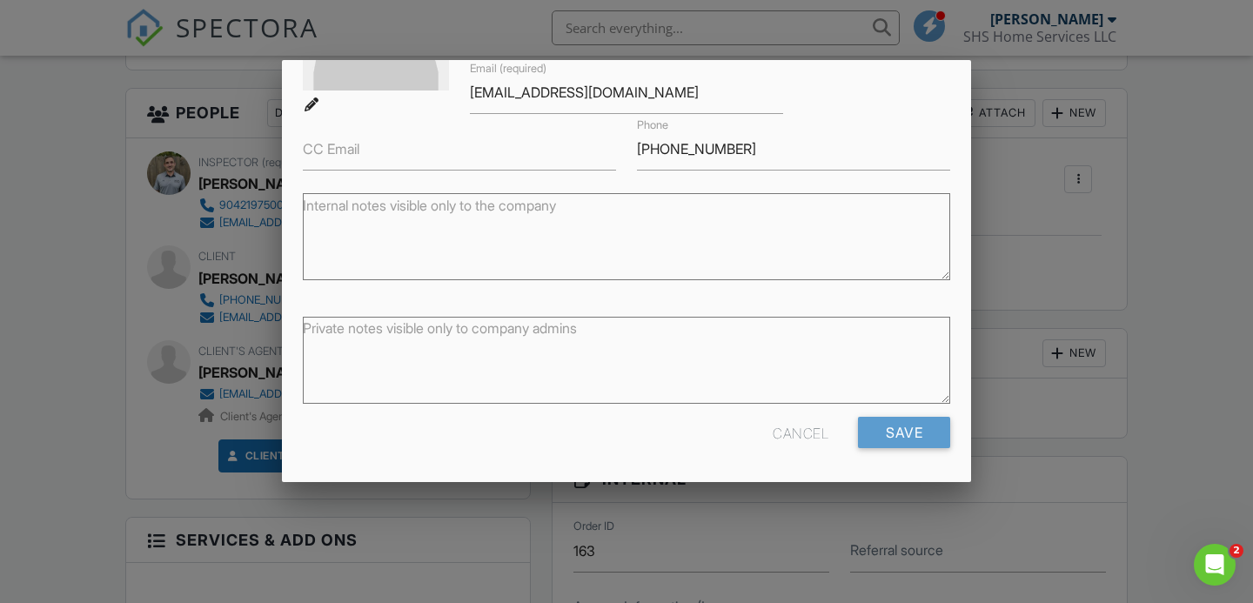
scroll to position [203, 0]
type input "[PERSON_NAME]"
click at [886, 435] on input "Save" at bounding box center [904, 433] width 92 height 31
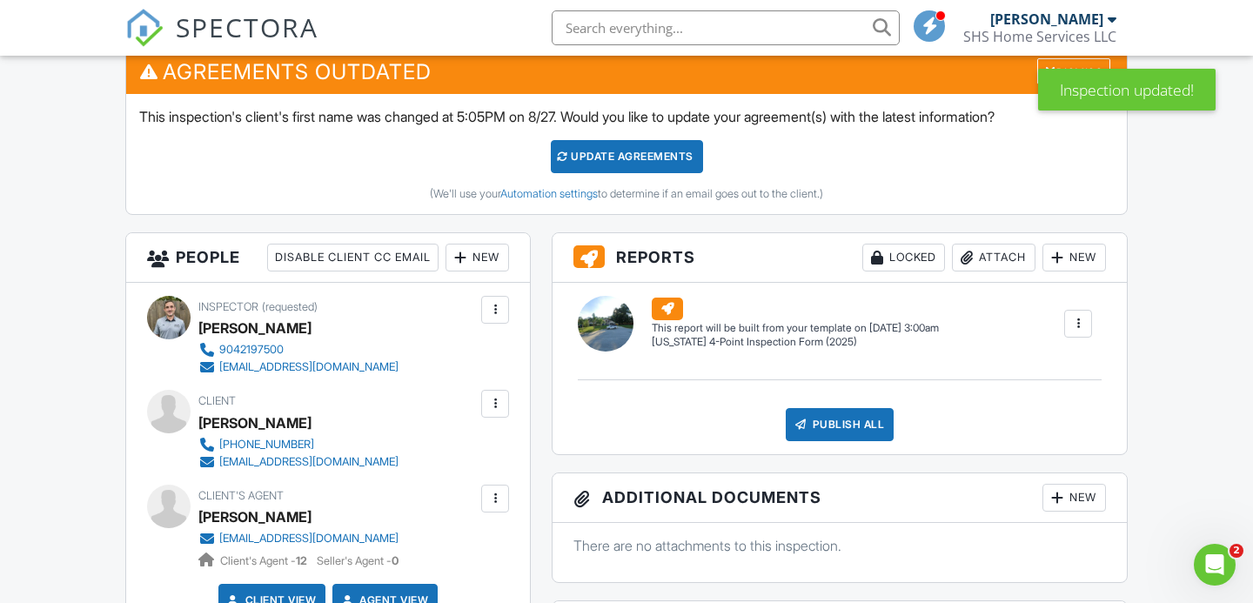
click at [492, 405] on div at bounding box center [494, 403] width 17 height 17
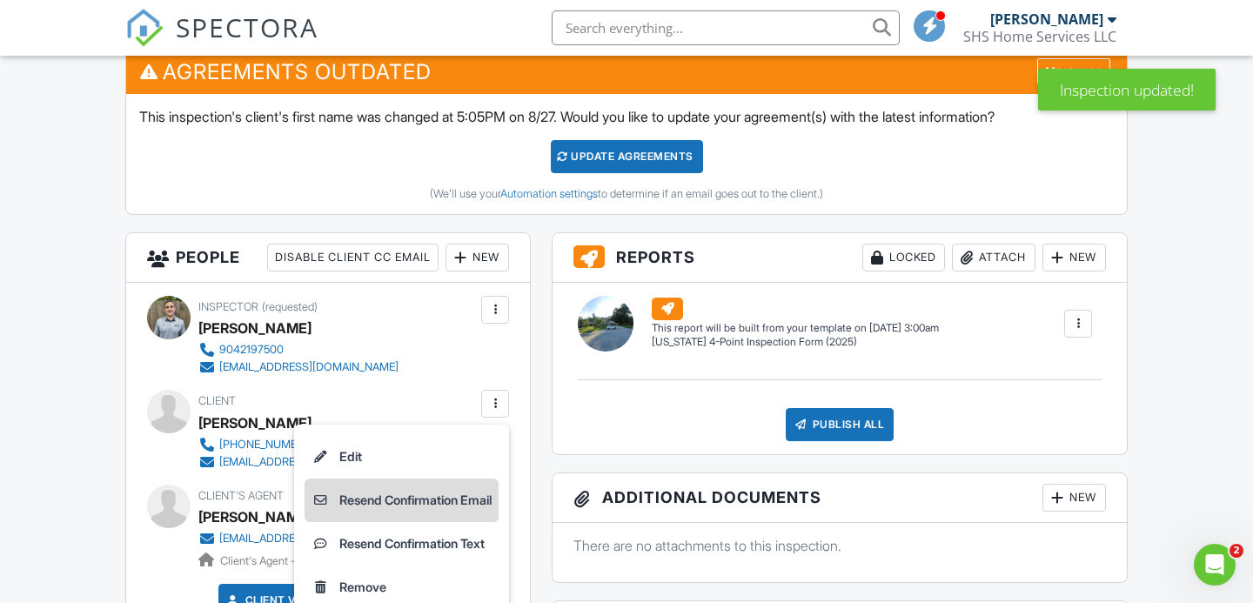
click at [411, 496] on li "Resend Confirmation Email" at bounding box center [401, 499] width 194 height 43
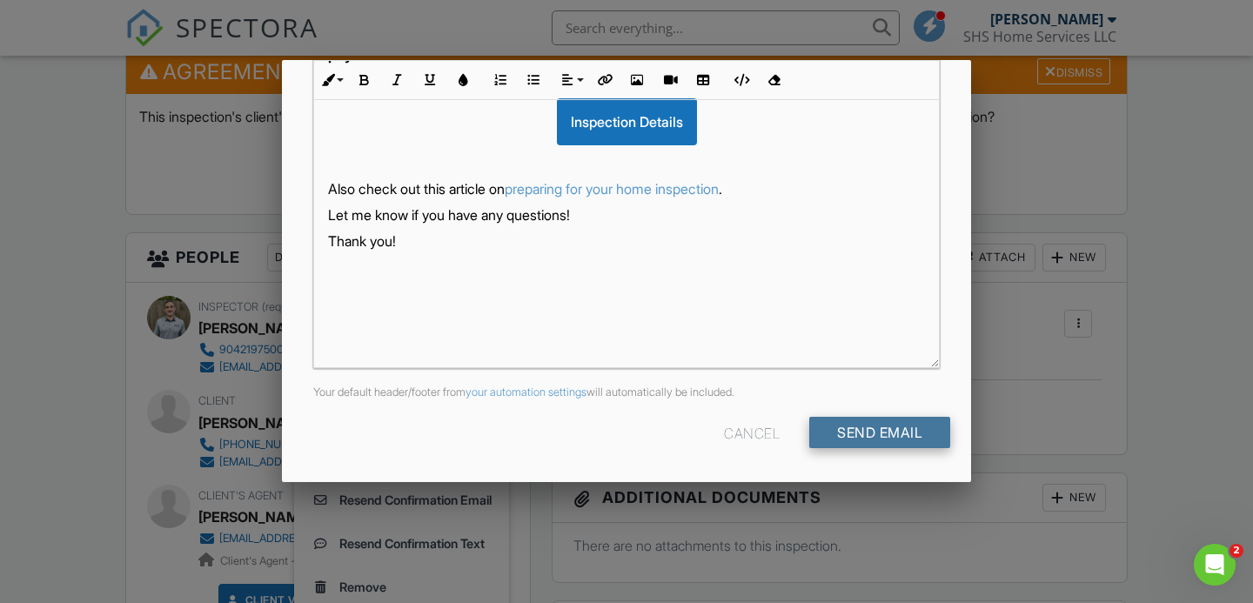
scroll to position [432, 0]
click at [850, 433] on input "Send Email" at bounding box center [879, 433] width 141 height 31
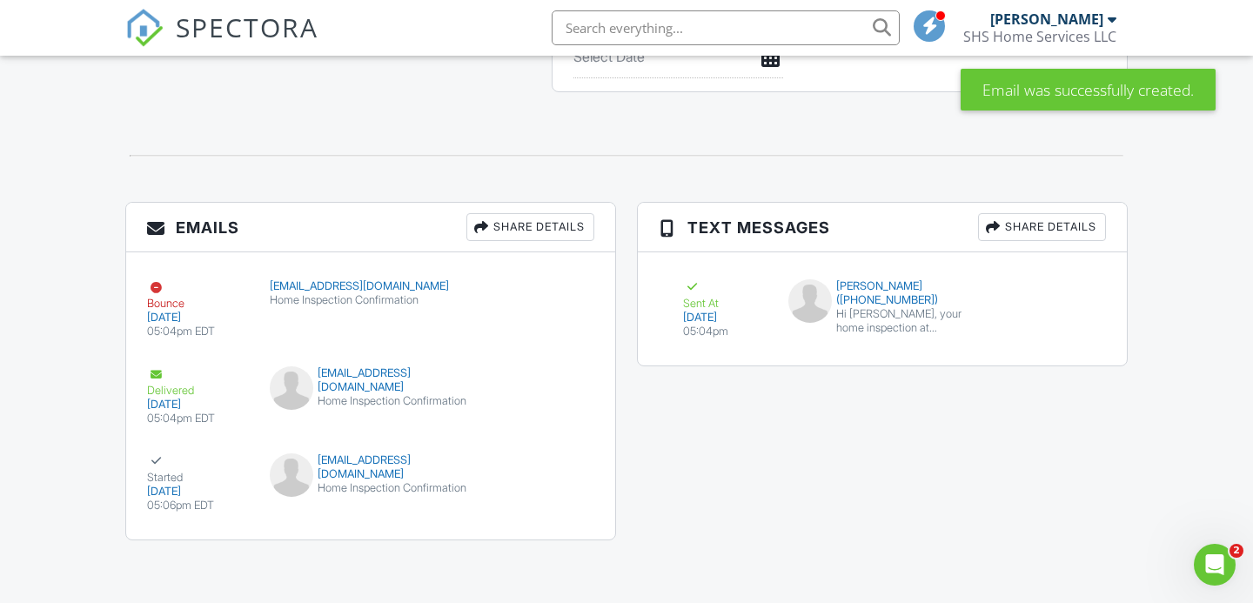
scroll to position [2036, 0]
